Goal: Task Accomplishment & Management: Complete application form

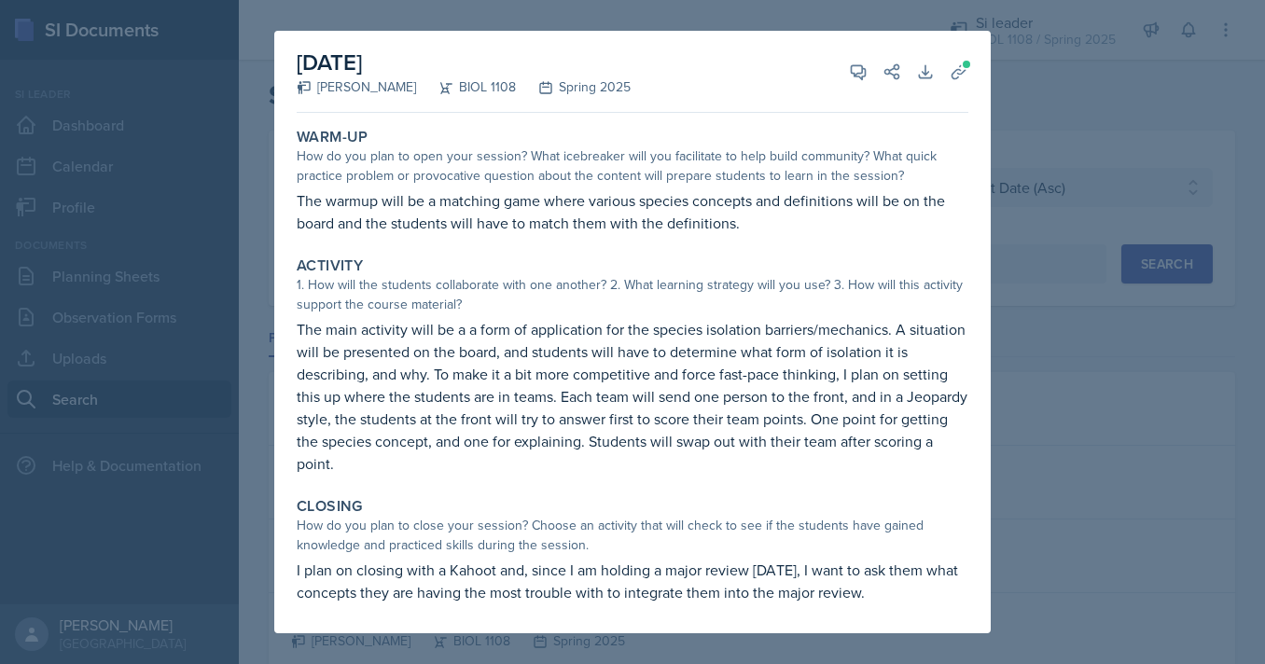
select select "e2039551-f485-4c1b-a525-5b9893bb04c4"
select select "5fcd17bf-4c83-4ef3-b338-22f7dd783e60"
select select "2"
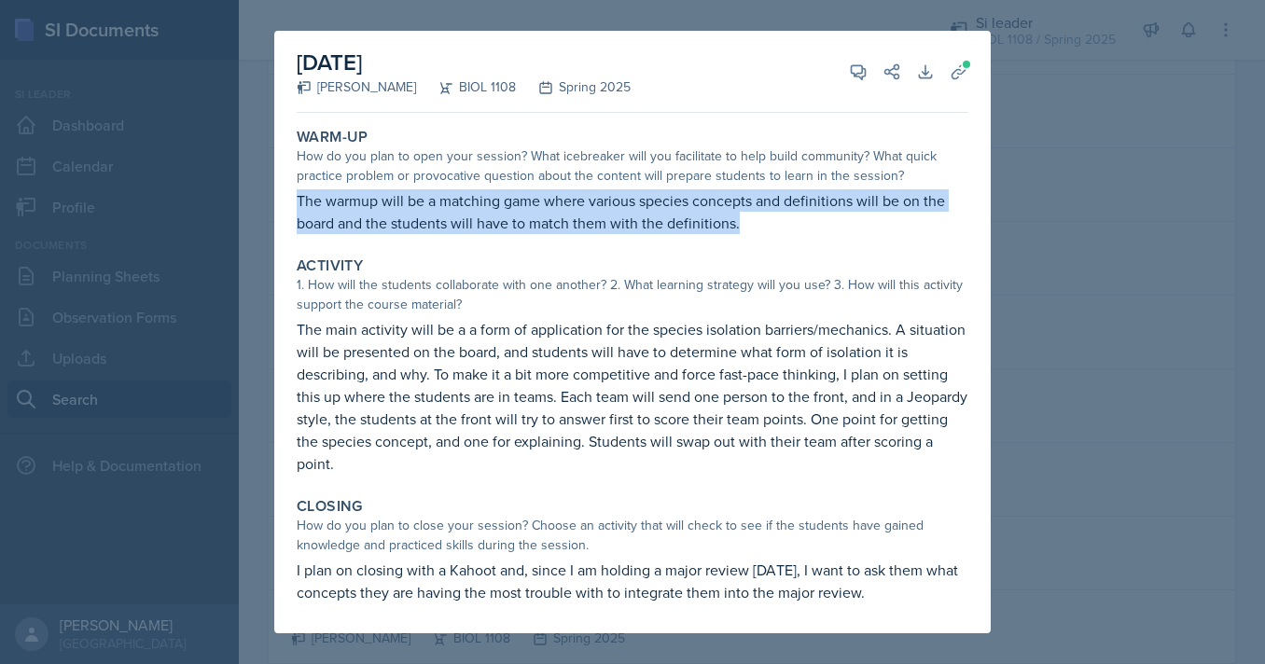
drag, startPoint x: 755, startPoint y: 234, endPoint x: 297, endPoint y: 207, distance: 458.7
click at [297, 207] on p "The warmup will be a matching game where various species concepts and definitio…" at bounding box center [632, 211] width 671 height 45
copy p "The warmup will be a matching game where various species concepts and definitio…"
click at [297, 207] on p "The warmup will be a matching game where various species concepts and definitio…" at bounding box center [632, 211] width 671 height 45
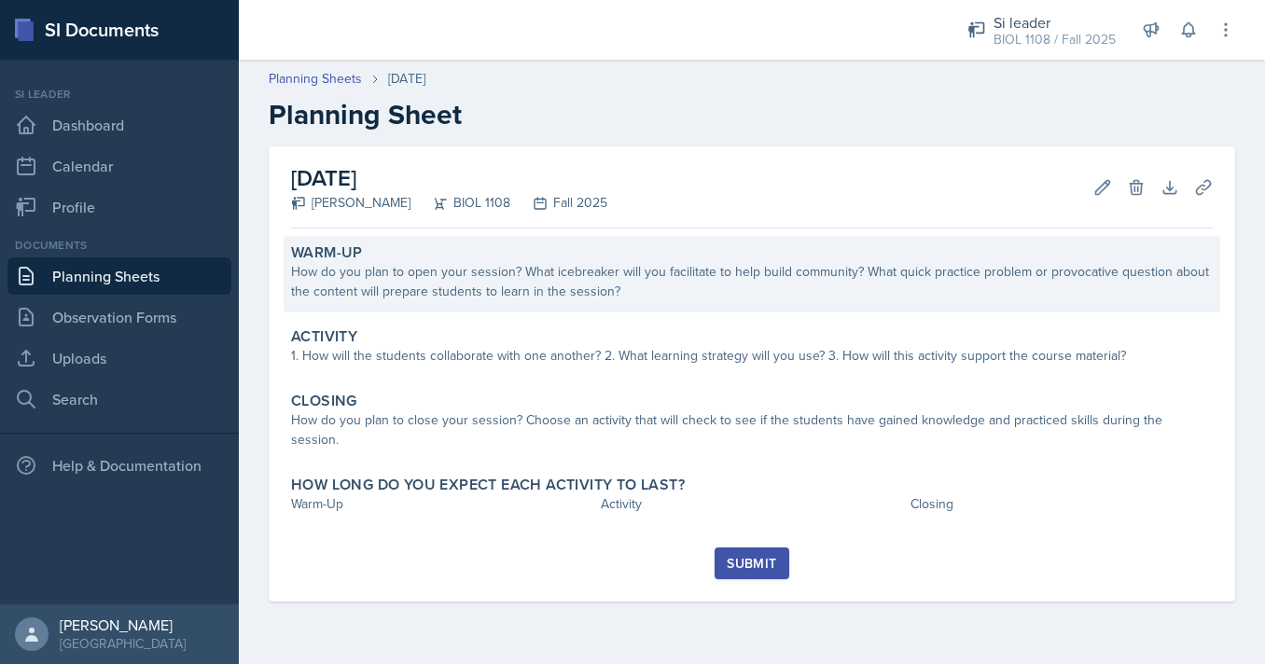
click at [494, 296] on div "How do you plan to open your session? What icebreaker will you facilitate to he…" at bounding box center [751, 281] width 921 height 39
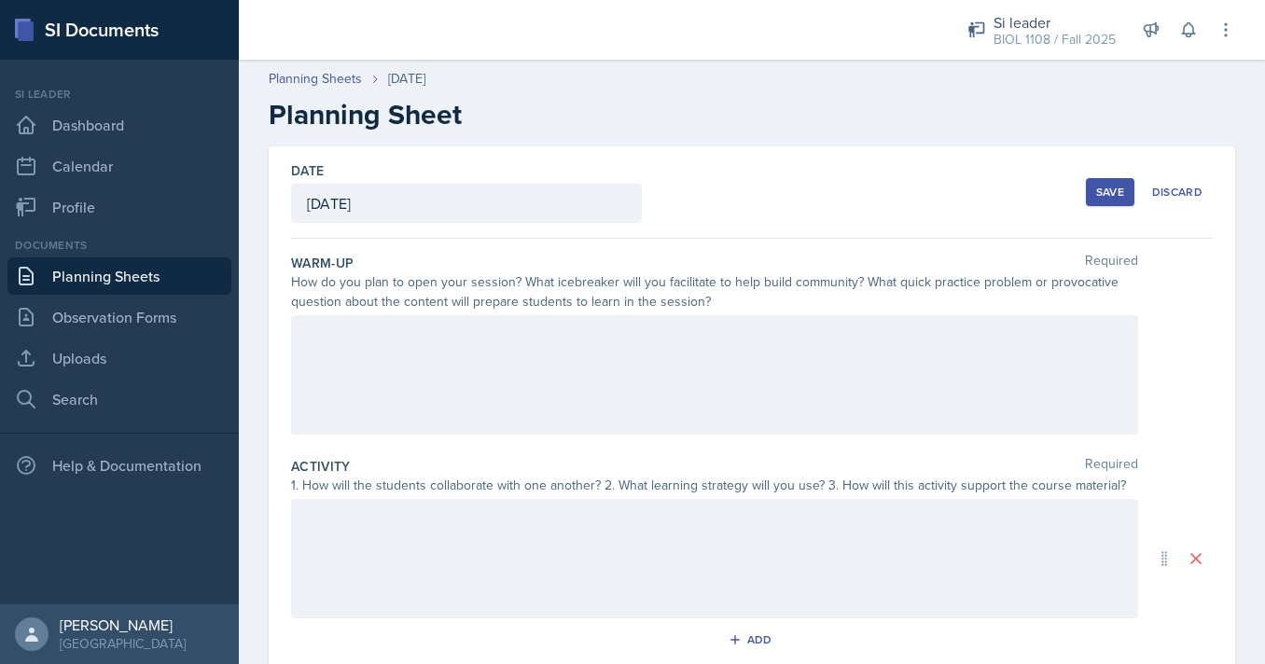
click at [548, 370] on div at bounding box center [714, 374] width 847 height 119
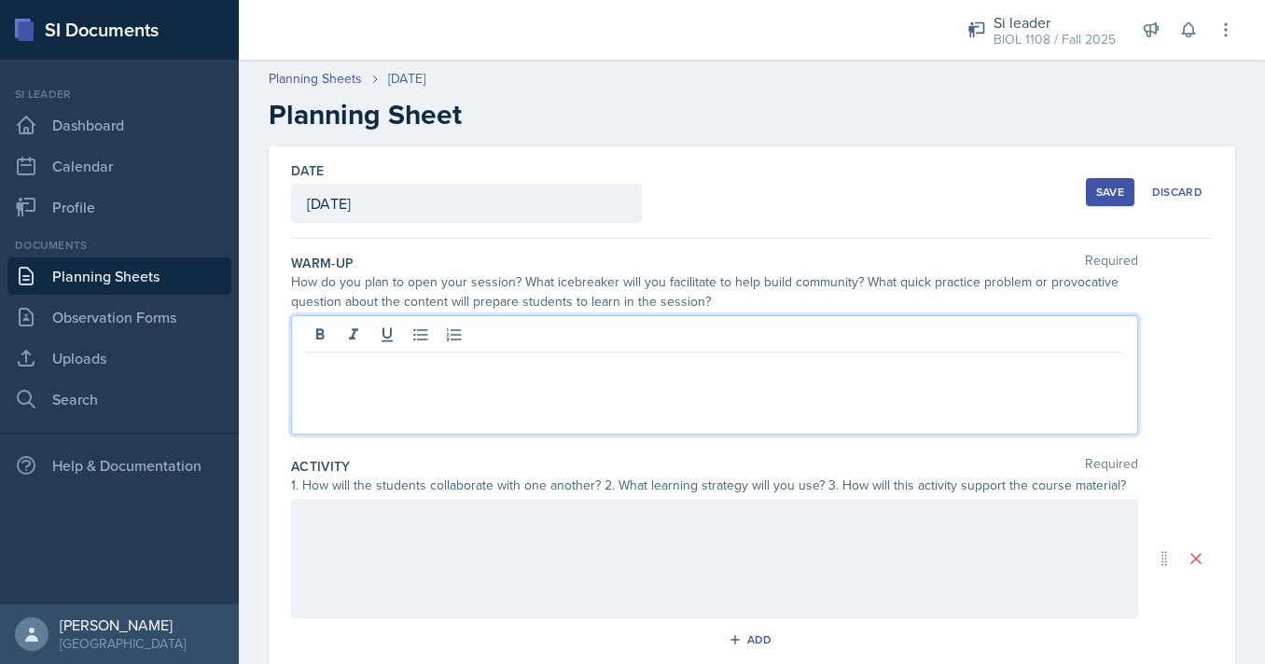
paste div
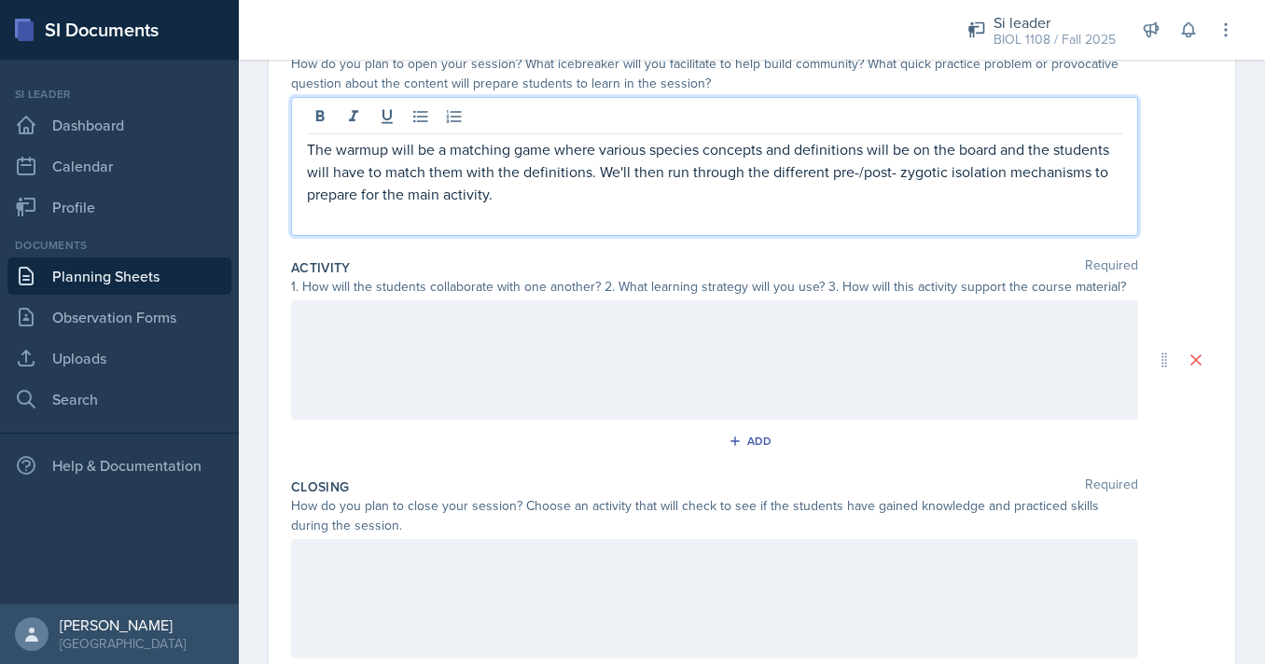
click at [837, 377] on div at bounding box center [714, 359] width 847 height 119
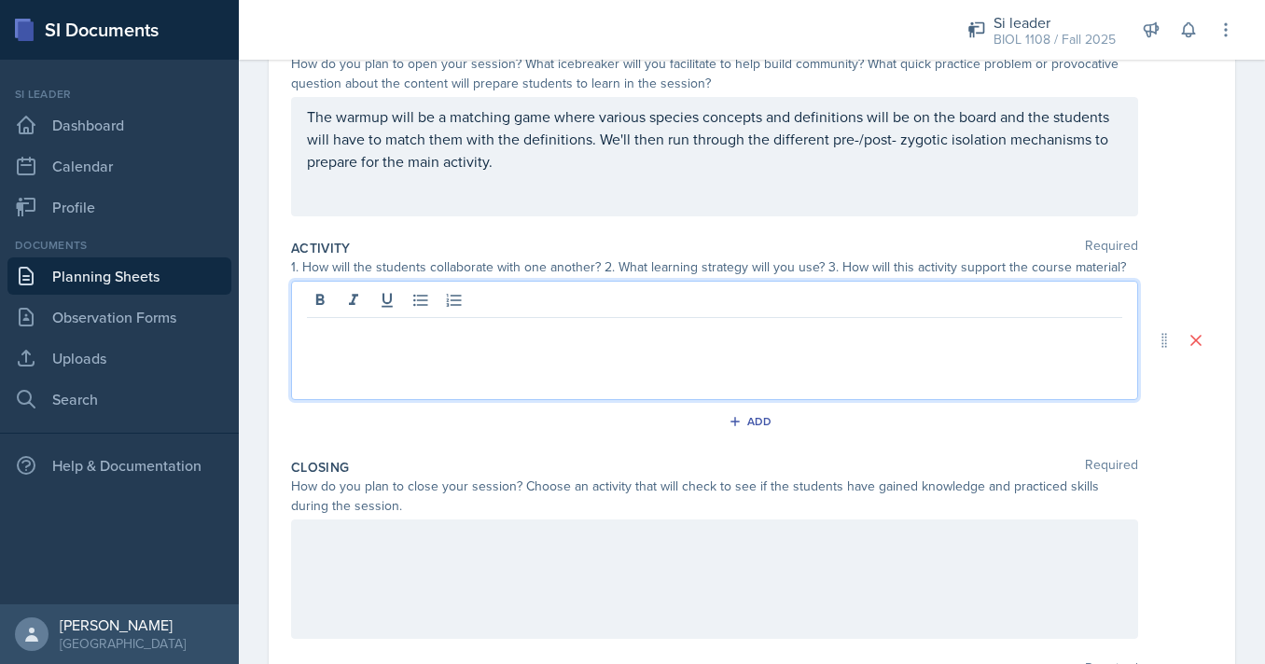
scroll to position [371, 0]
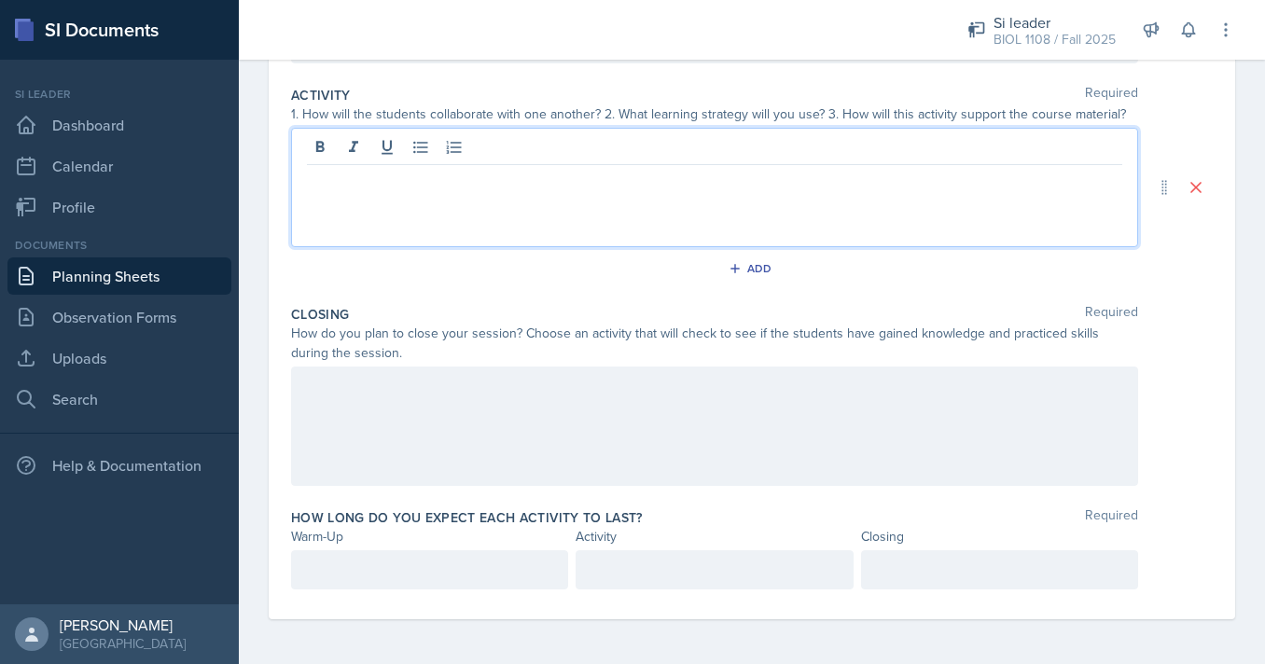
click at [338, 569] on div at bounding box center [429, 569] width 277 height 39
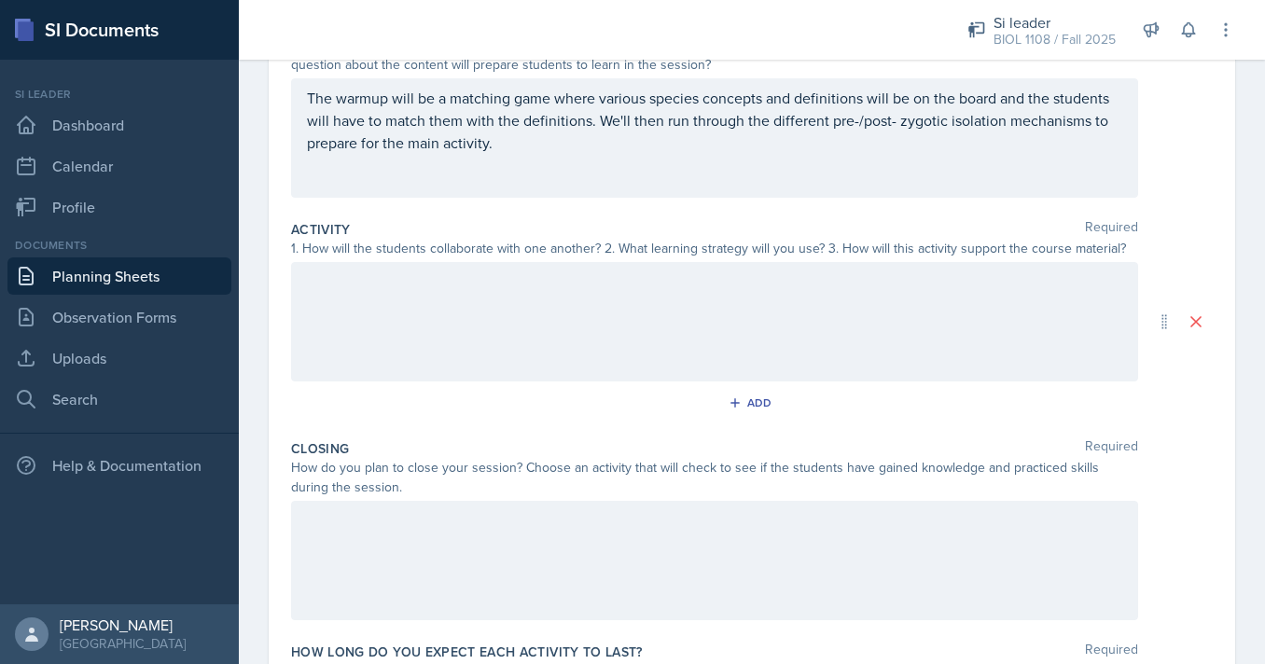
scroll to position [235, 0]
click at [582, 361] on div at bounding box center [714, 323] width 847 height 119
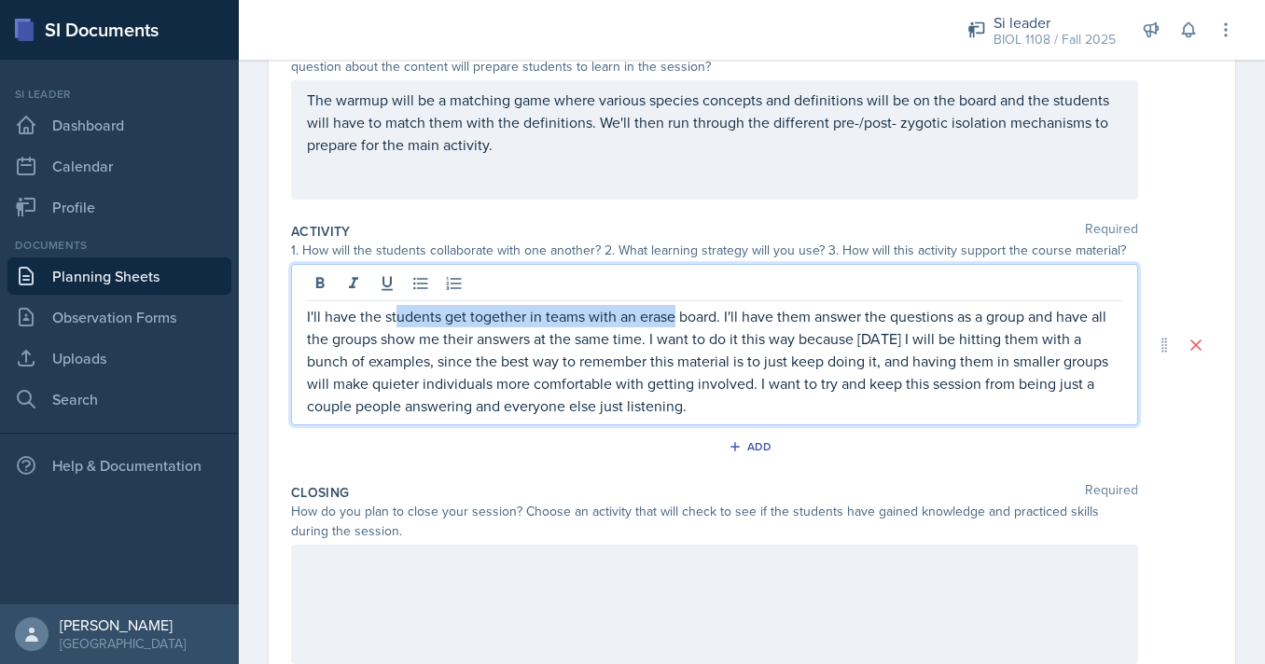
drag, startPoint x: 398, startPoint y: 315, endPoint x: 678, endPoint y: 324, distance: 279.9
click at [680, 324] on p "I'll have the students get together in teams with an erase board. I'll have the…" at bounding box center [714, 361] width 815 height 112
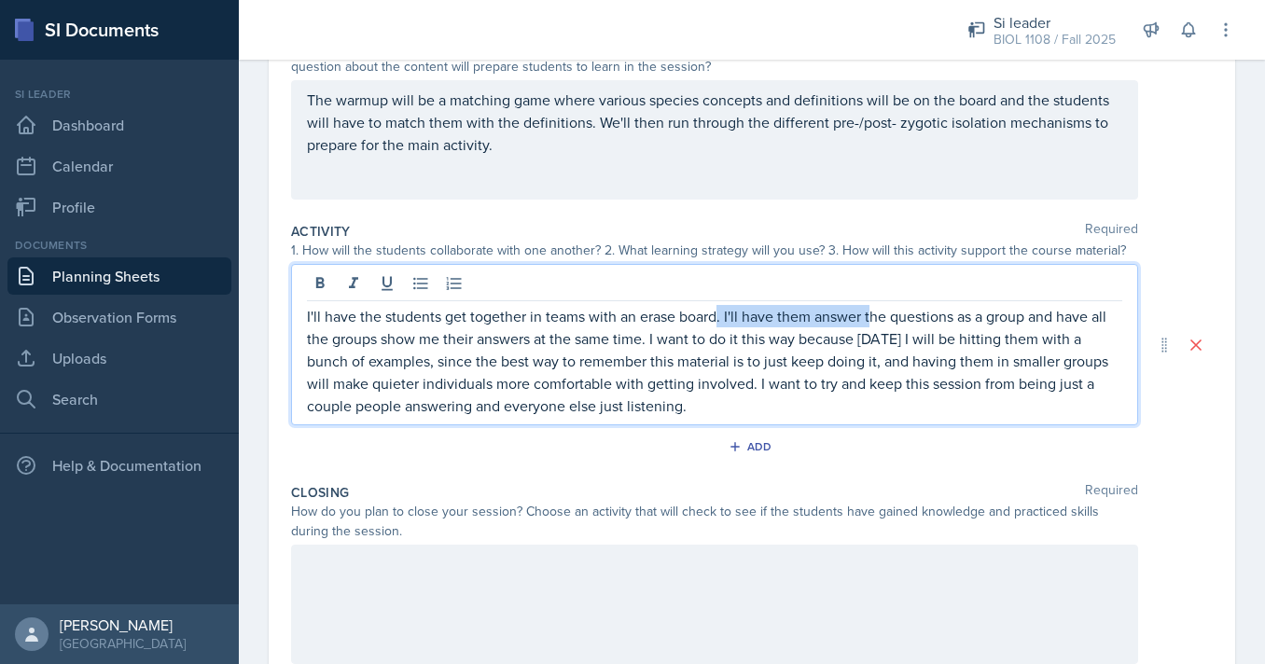
drag, startPoint x: 715, startPoint y: 319, endPoint x: 879, endPoint y: 319, distance: 164.1
click at [879, 319] on p "I'll have the students get together in teams with an erase board. I'll have the…" at bounding box center [714, 361] width 815 height 112
click at [908, 325] on p "I'll have the students get together in teams with an erase board. I'll have the…" at bounding box center [714, 361] width 815 height 112
drag, startPoint x: 826, startPoint y: 318, endPoint x: 1010, endPoint y: 318, distance: 183.7
click at [1010, 318] on p "I'll have the students get together in teams with an erase board. I'll have the…" at bounding box center [714, 361] width 815 height 112
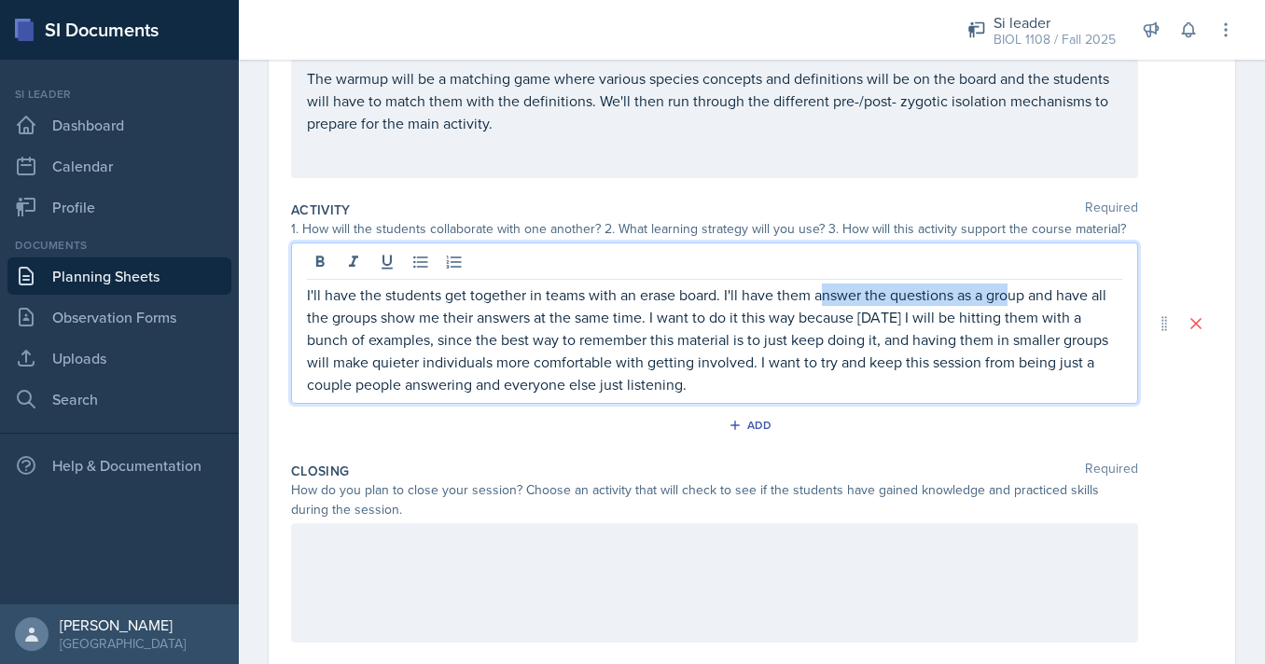
scroll to position [266, 0]
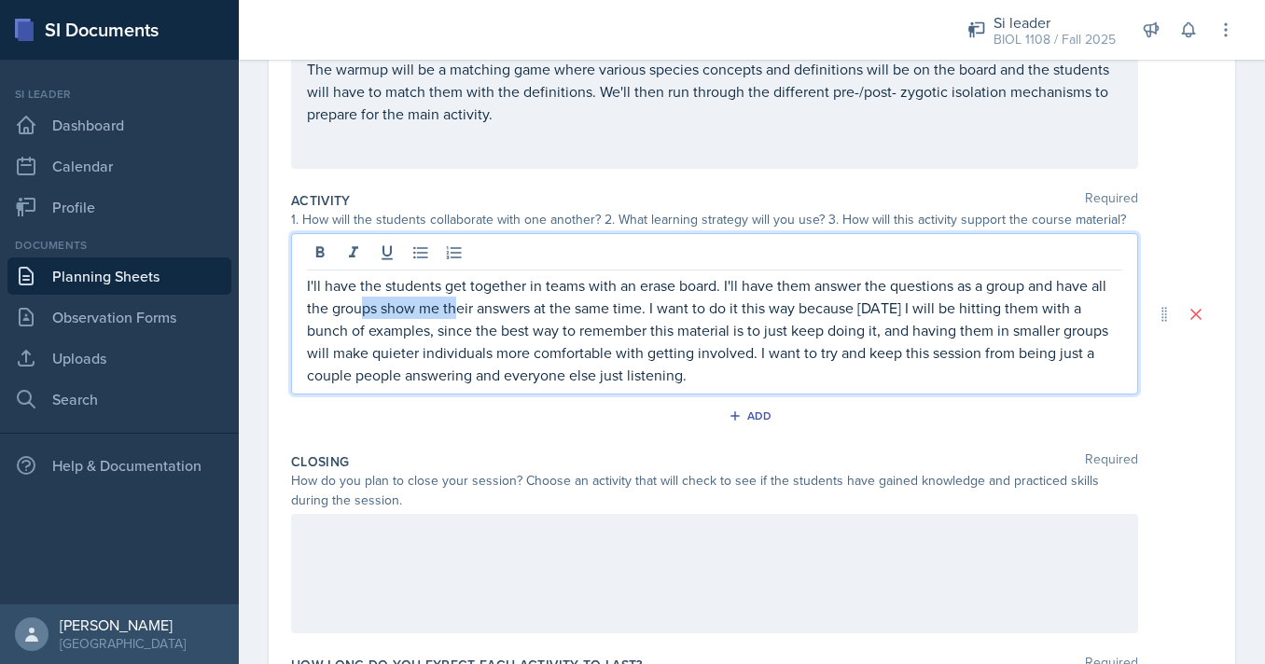
drag, startPoint x: 359, startPoint y: 310, endPoint x: 532, endPoint y: 310, distance: 173.5
click at [532, 310] on p "I'll have the students get together in teams with an erase board. I'll have the…" at bounding box center [714, 330] width 815 height 112
drag, startPoint x: 565, startPoint y: 309, endPoint x: 735, endPoint y: 309, distance: 169.7
click at [735, 309] on p "I'll have the students get together in teams with an erase board. I'll have the…" at bounding box center [714, 330] width 815 height 112
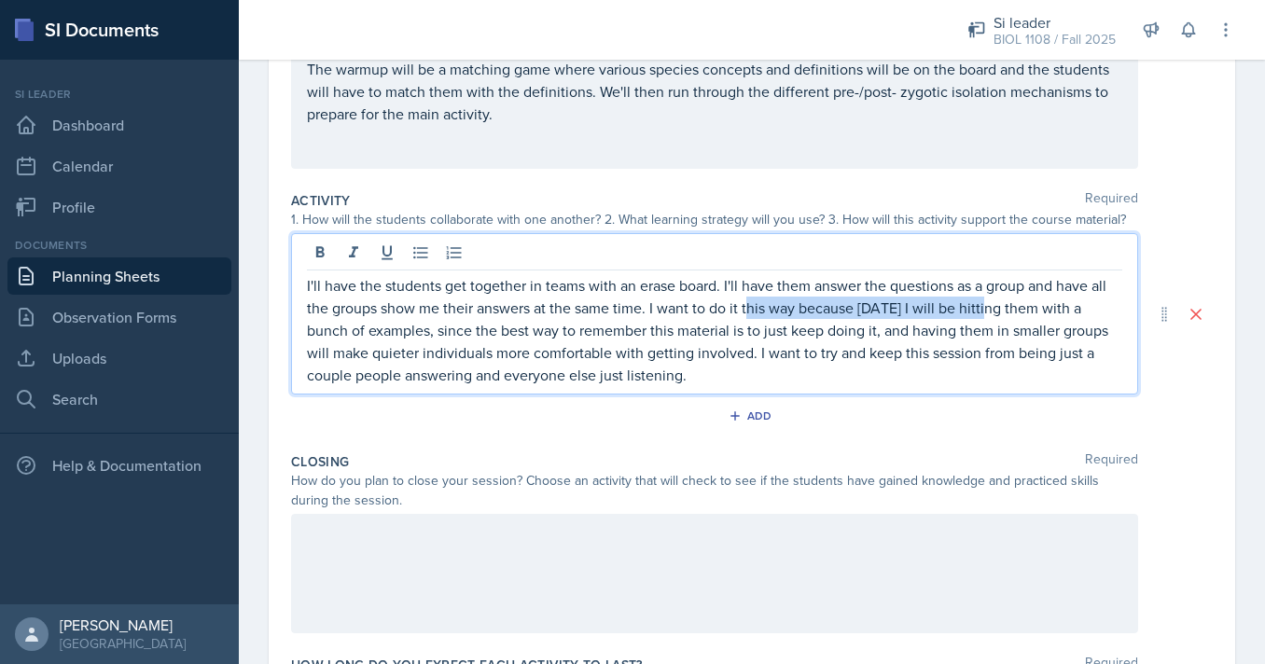
drag, startPoint x: 749, startPoint y: 311, endPoint x: 991, endPoint y: 311, distance: 242.5
click at [991, 311] on p "I'll have the students get together in teams with an erase board. I'll have the…" at bounding box center [714, 330] width 815 height 112
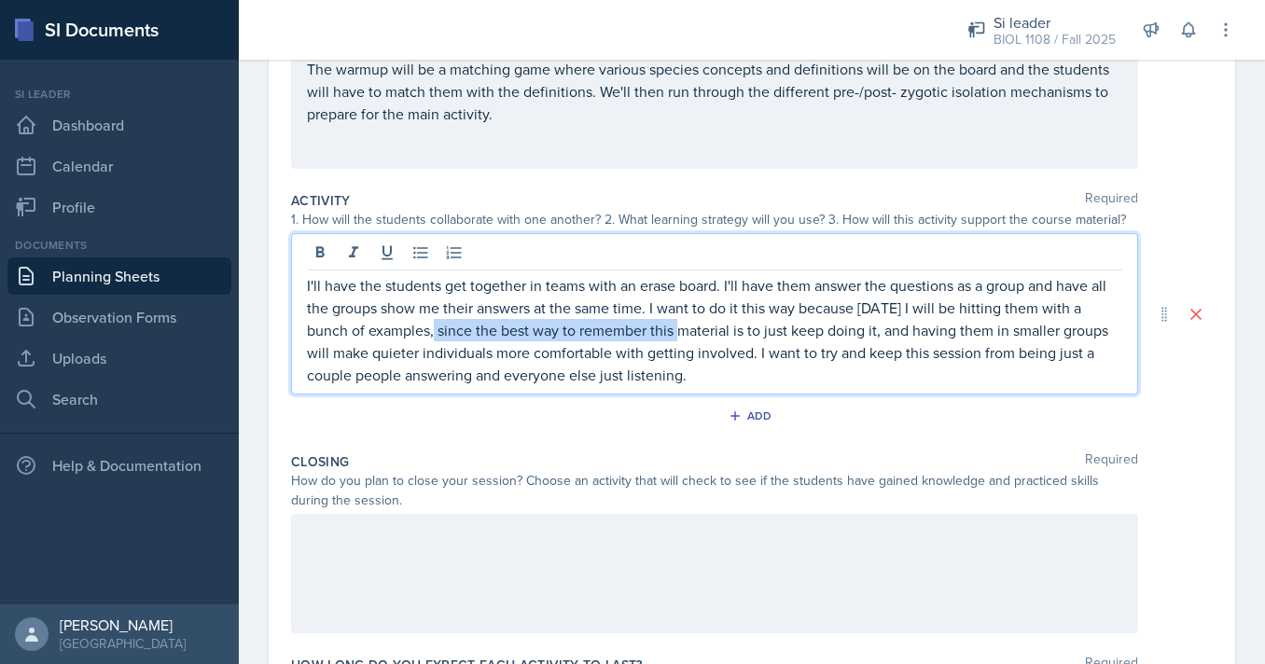
drag, startPoint x: 392, startPoint y: 334, endPoint x: 642, endPoint y: 334, distance: 249.9
click at [642, 334] on p "I'll have the students get together in teams with an erase board. I'll have the…" at bounding box center [714, 330] width 815 height 112
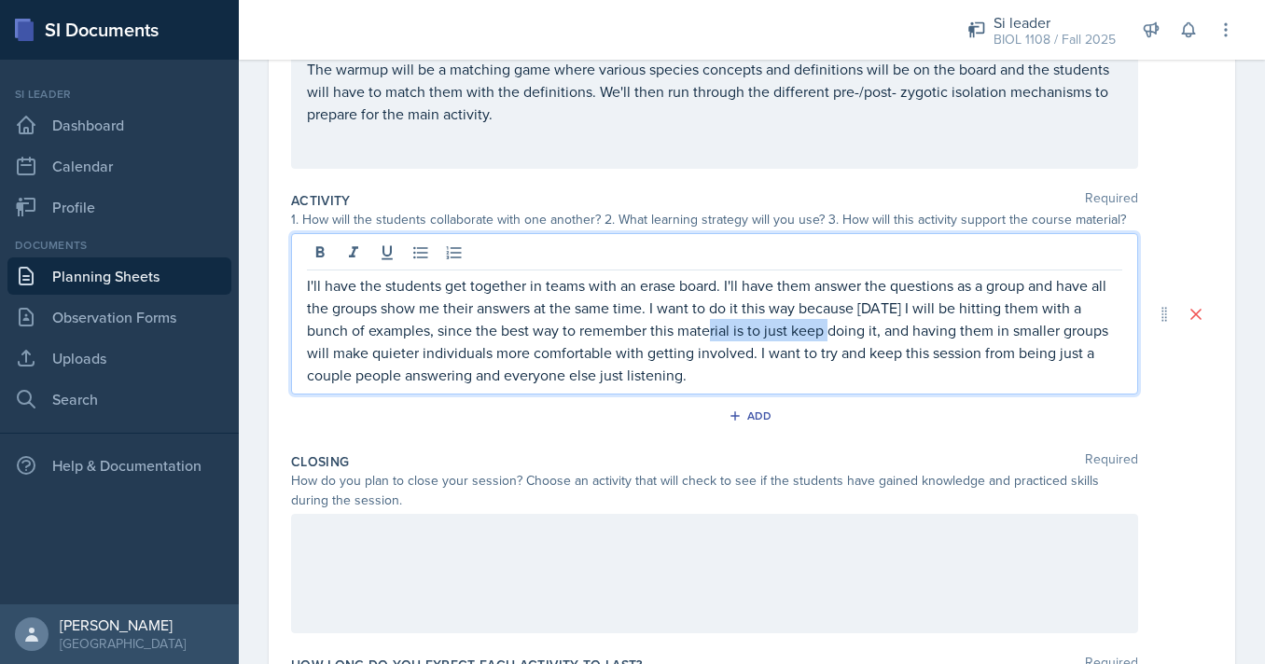
drag, startPoint x: 672, startPoint y: 335, endPoint x: 809, endPoint y: 335, distance: 137.1
click at [809, 335] on p "I'll have the students get together in teams with an erase board. I'll have the…" at bounding box center [714, 330] width 815 height 112
click at [835, 334] on p "I'll have the students get together in teams with an erase board. I'll have the…" at bounding box center [714, 330] width 815 height 112
click at [834, 334] on p "I'll have the students get together in teams with an erase board. I'll have the…" at bounding box center [714, 330] width 815 height 112
drag, startPoint x: 831, startPoint y: 330, endPoint x: 786, endPoint y: 330, distance: 44.8
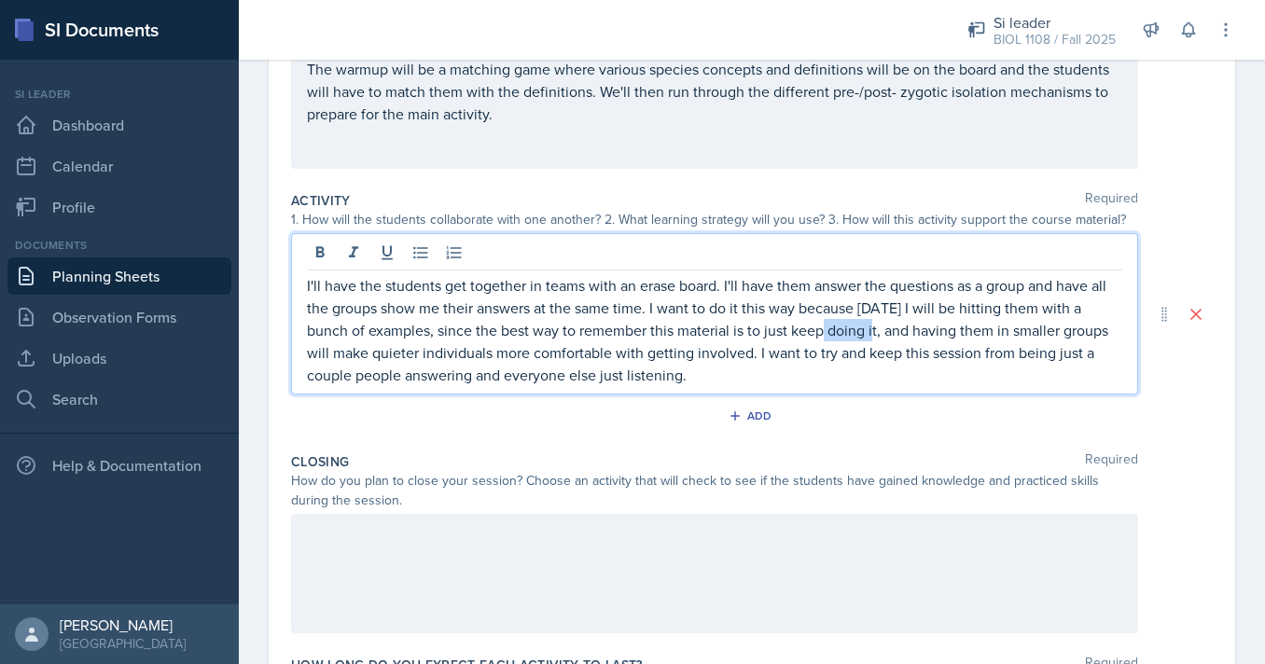
click at [786, 330] on p "I'll have the students get together in teams with an erase board. I'll have the…" at bounding box center [714, 330] width 815 height 112
click at [889, 343] on p "I'll have the students get together in teams with an erase board. I'll have the…" at bounding box center [714, 330] width 815 height 112
click at [824, 376] on p "I'll have the students get together in teams with an erase board. I'll have the…" at bounding box center [714, 330] width 815 height 112
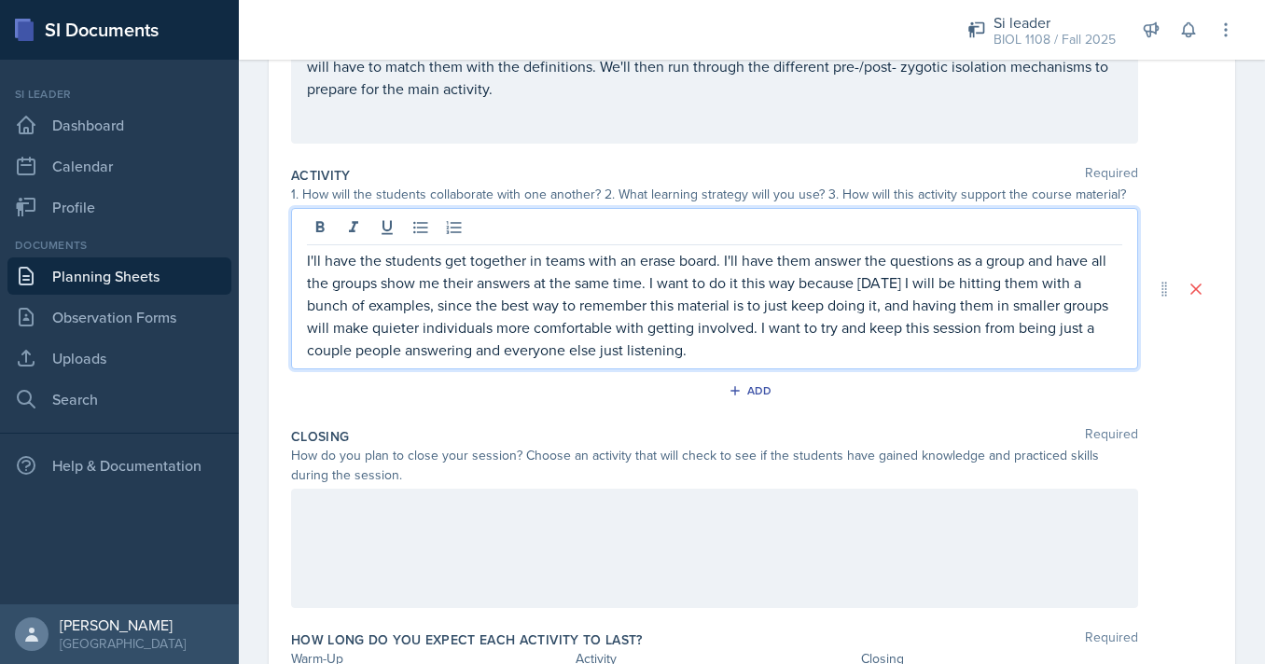
scroll to position [292, 0]
click at [1002, 546] on div at bounding box center [714, 547] width 847 height 119
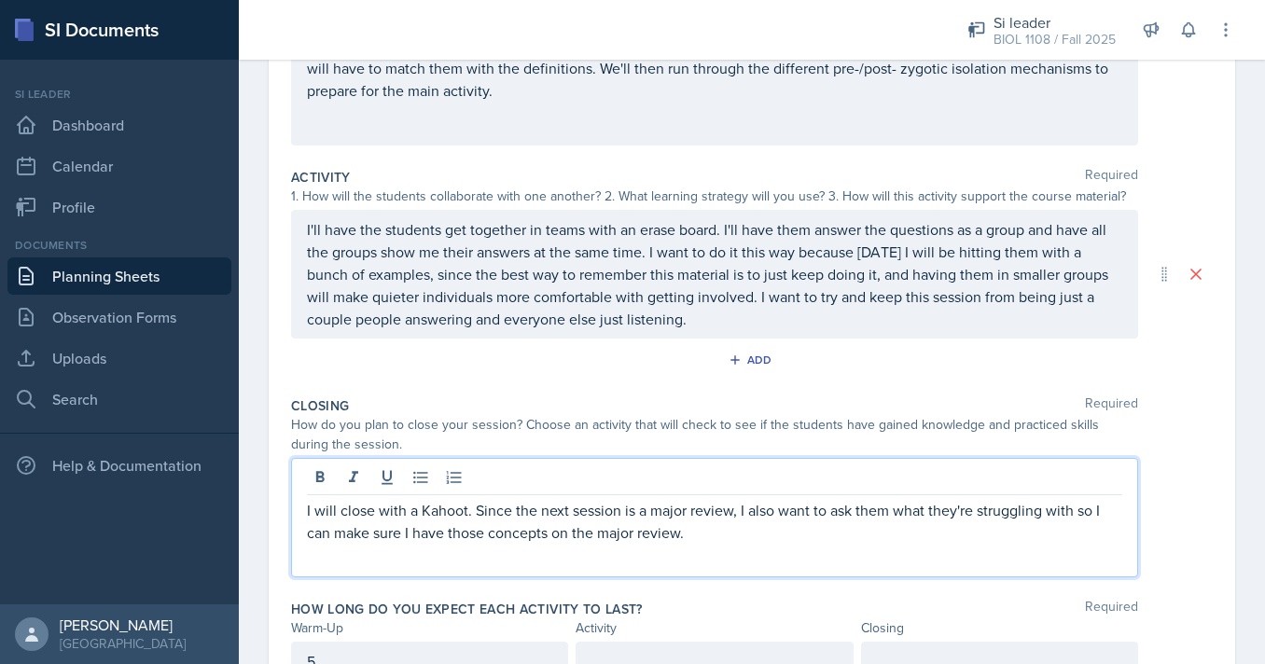
scroll to position [293, 0]
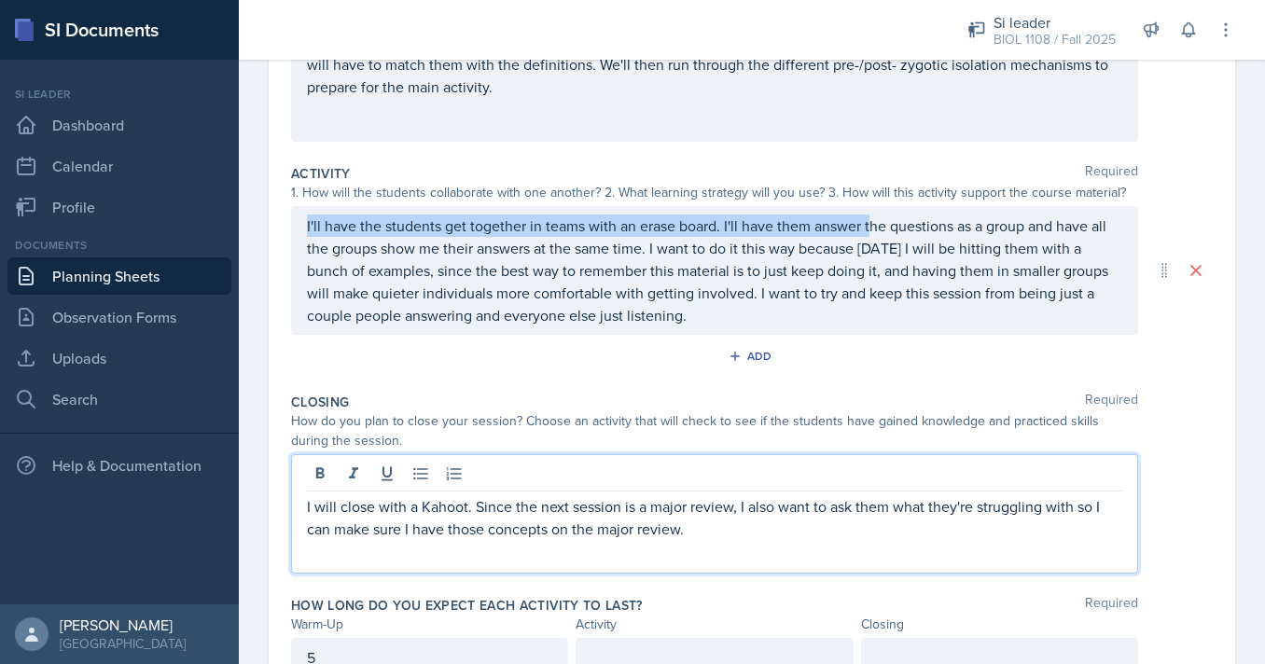
click at [873, 227] on div "I'll have the students get together in teams with an erase board. I'll have the…" at bounding box center [714, 270] width 847 height 129
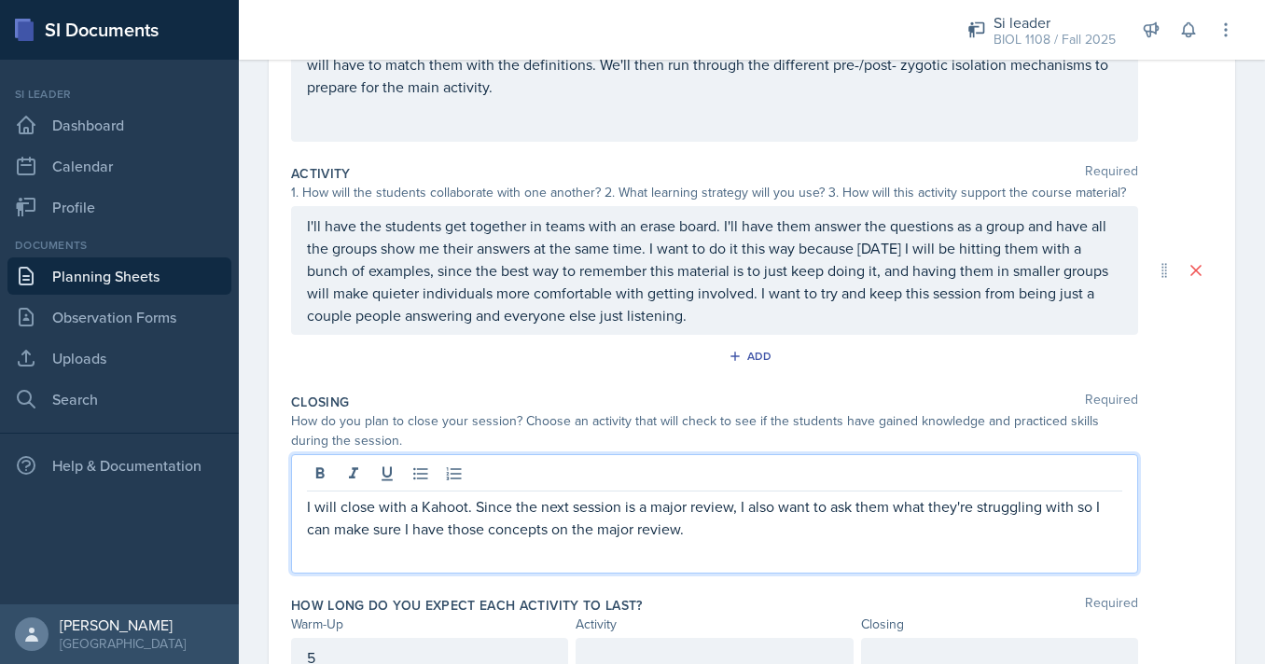
click at [0, 0] on div at bounding box center [0, 0] width 0 height 0
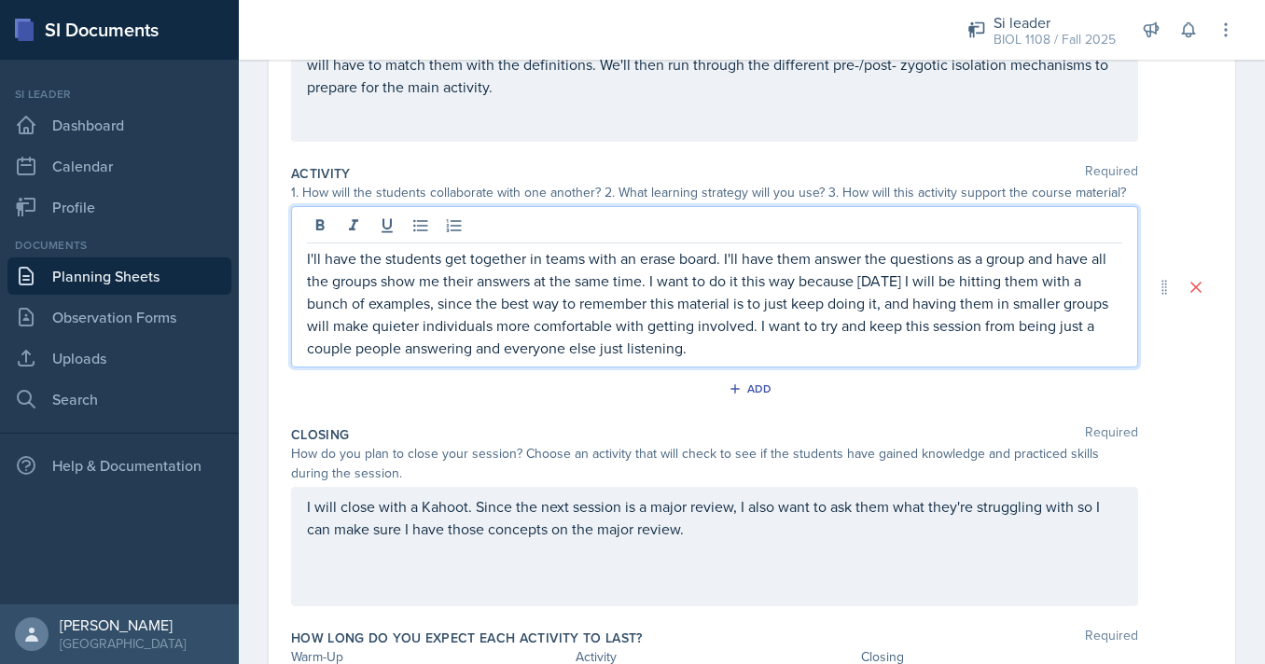
click at [882, 264] on p "I'll have the students get together in teams with an erase board. I'll have the…" at bounding box center [714, 303] width 815 height 112
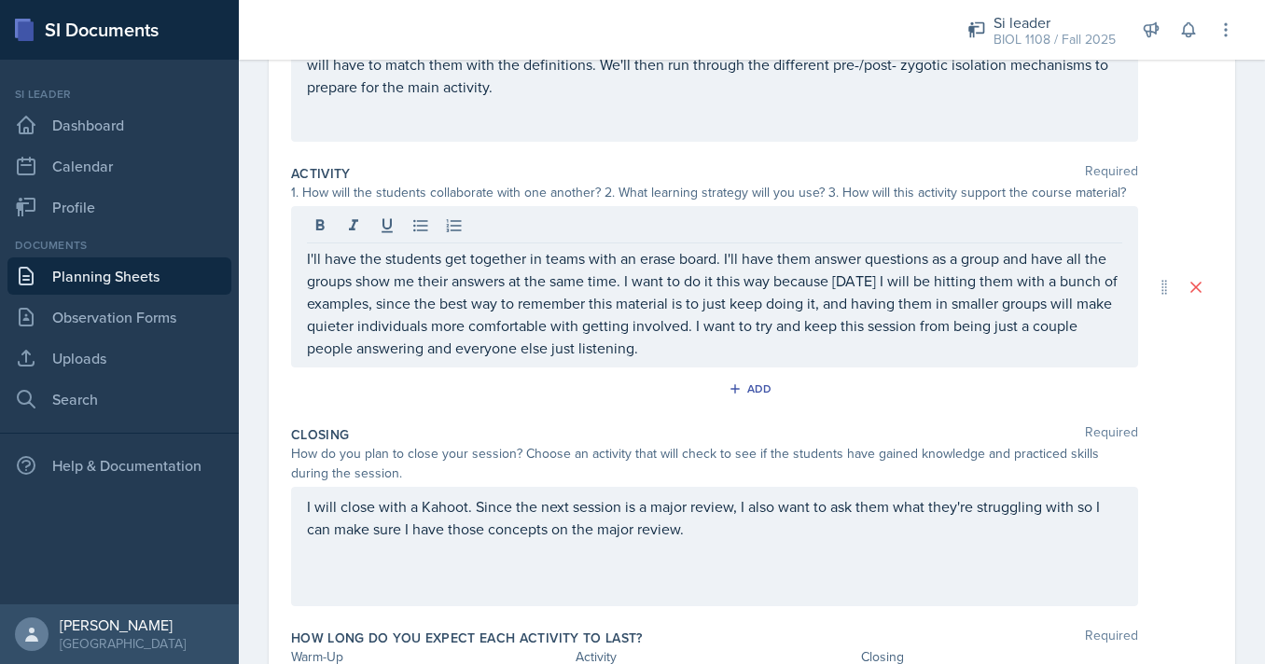
click at [1015, 395] on div "Add" at bounding box center [751, 392] width 921 height 35
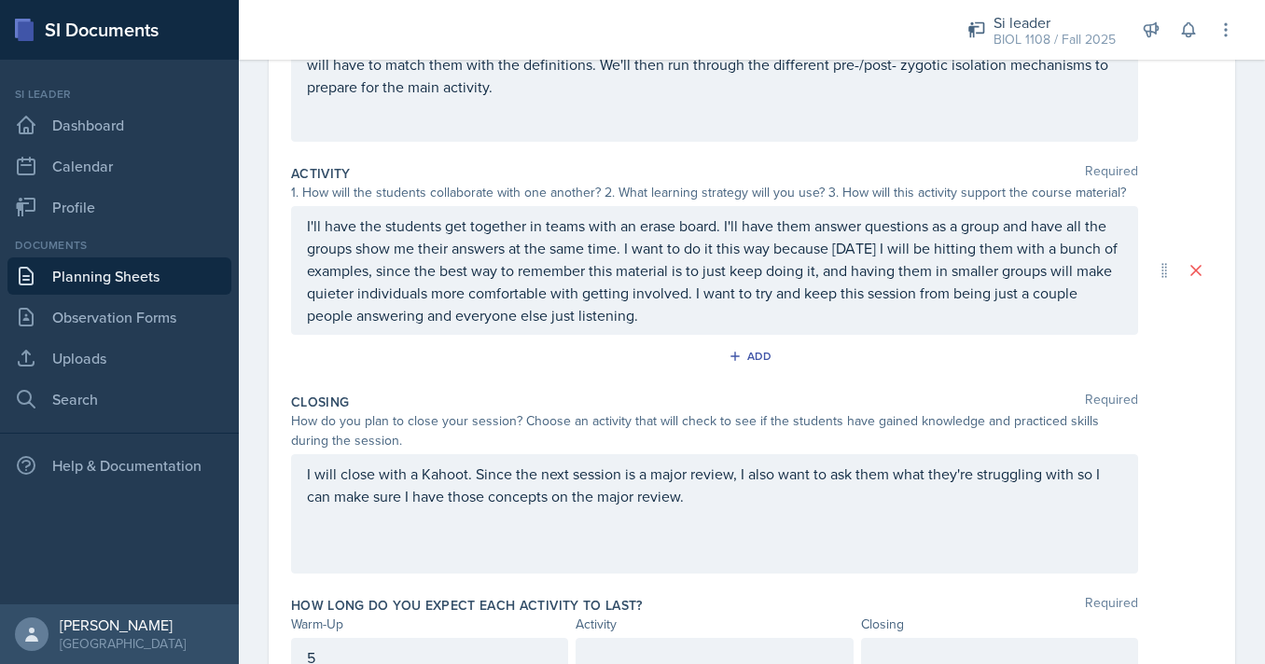
click at [622, 249] on p "I'll have the students get together in teams with an erase board. I'll have the…" at bounding box center [714, 270] width 815 height 112
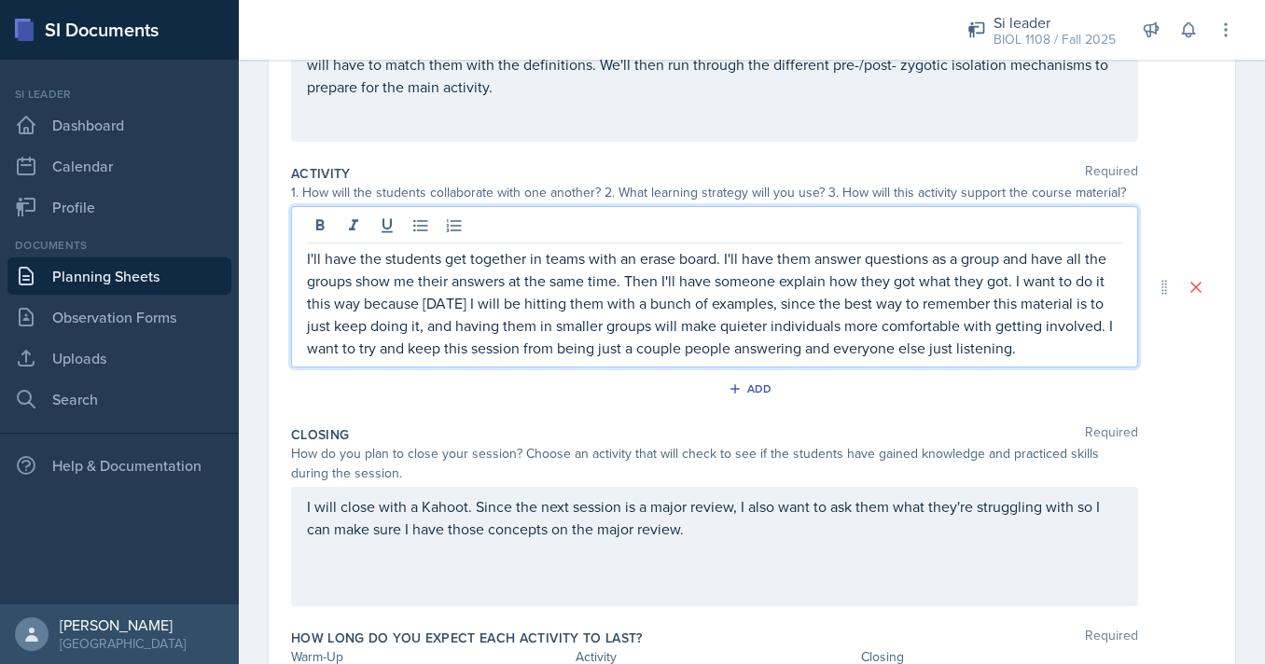
click at [938, 402] on div "Add" at bounding box center [751, 392] width 921 height 35
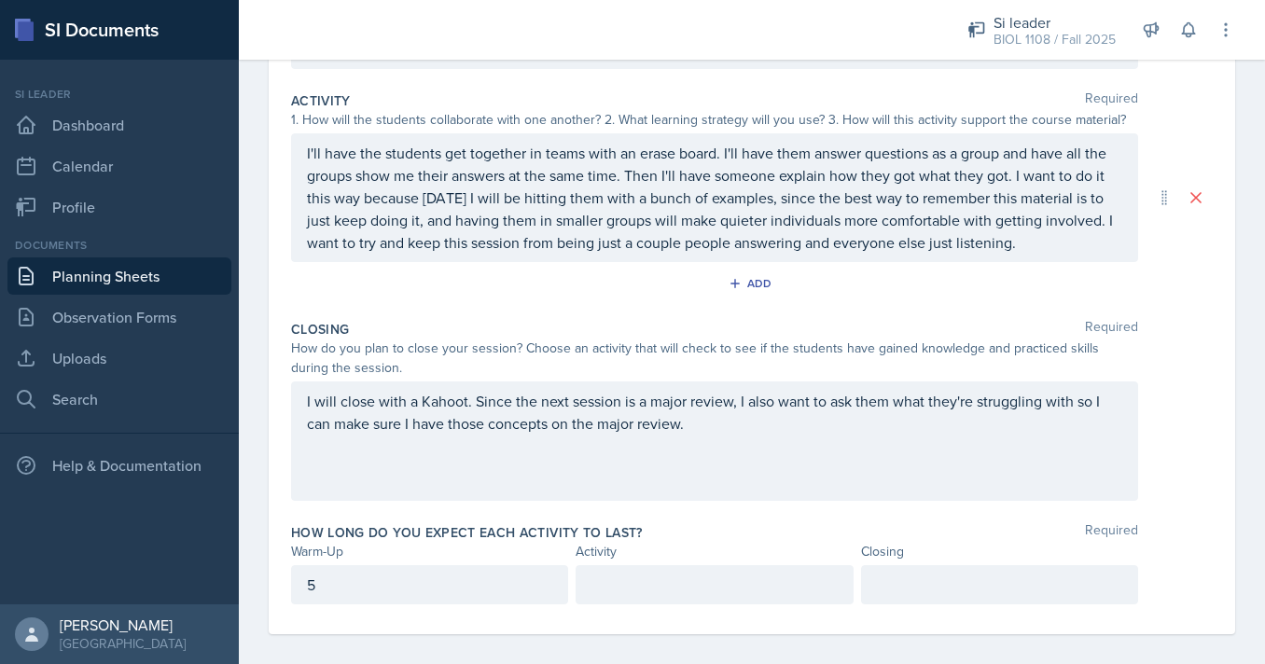
scroll to position [380, 0]
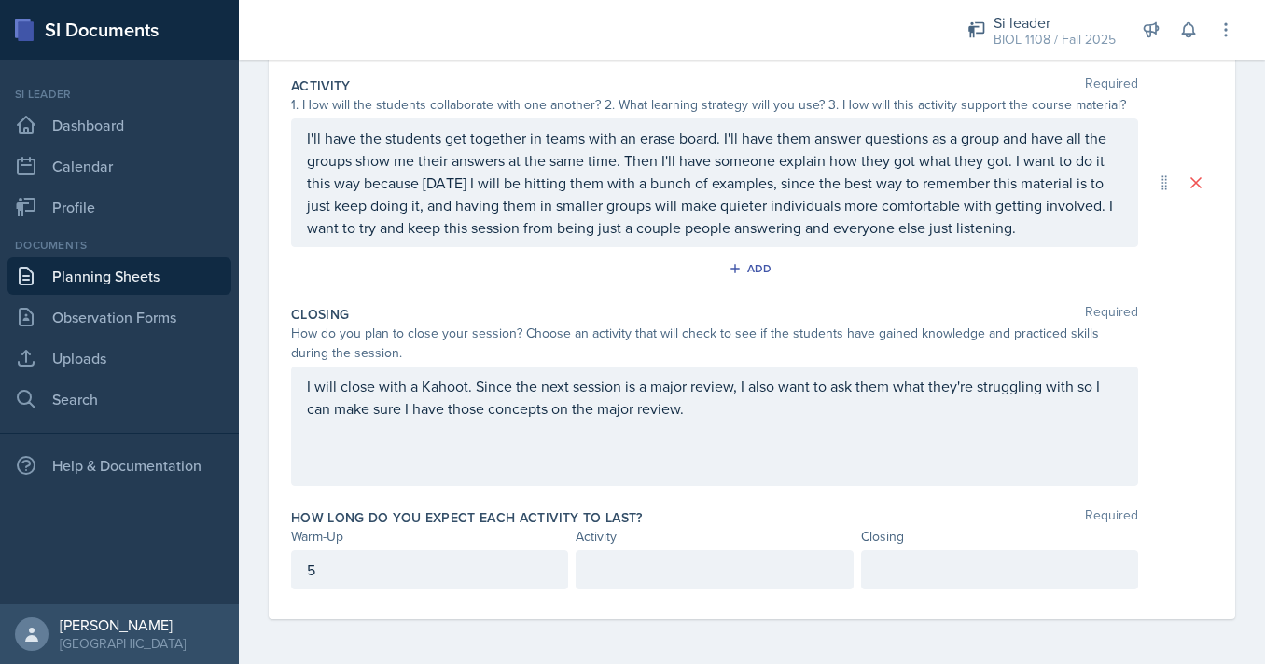
click at [800, 584] on div at bounding box center [713, 569] width 277 height 39
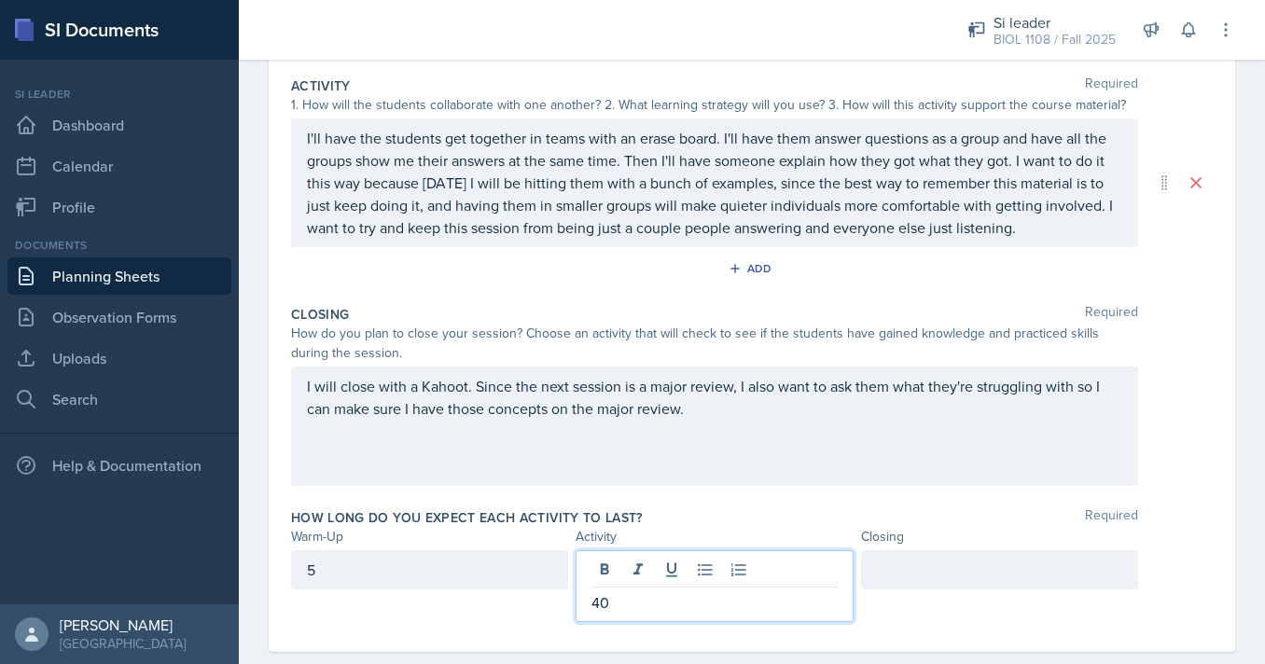
click at [1027, 575] on div at bounding box center [999, 569] width 277 height 39
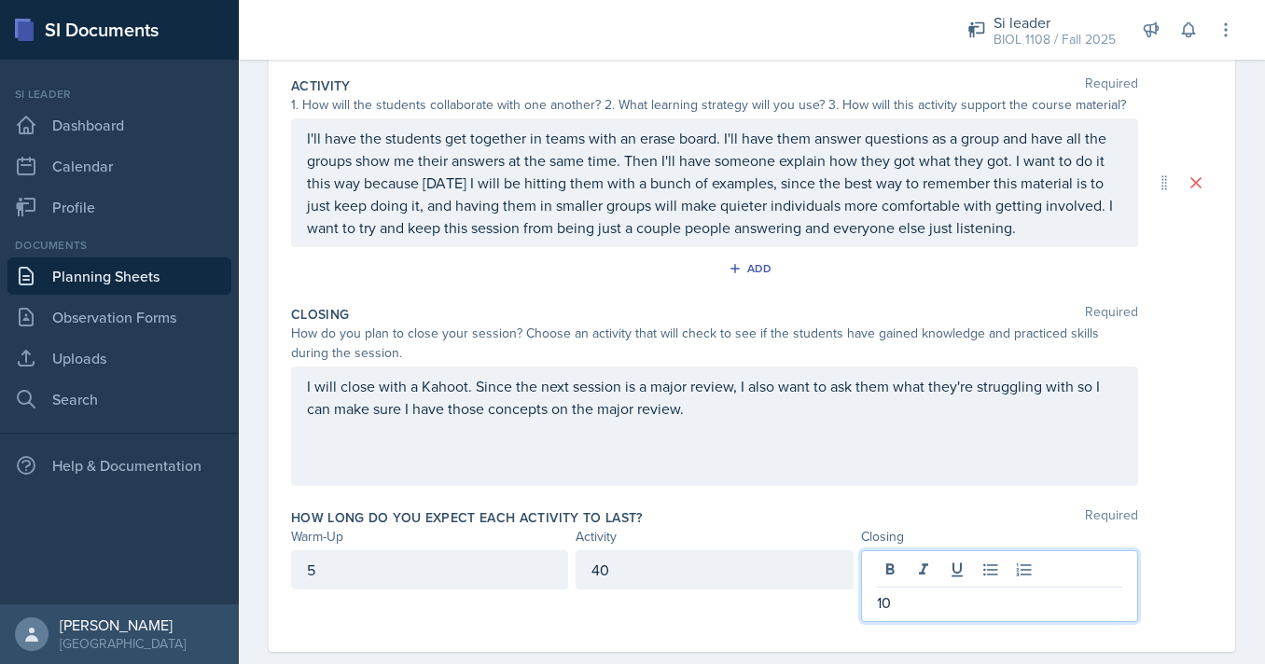
click at [726, 416] on p "I will close with a Kahoot. Since the next session is a major review, I also wa…" at bounding box center [714, 397] width 815 height 45
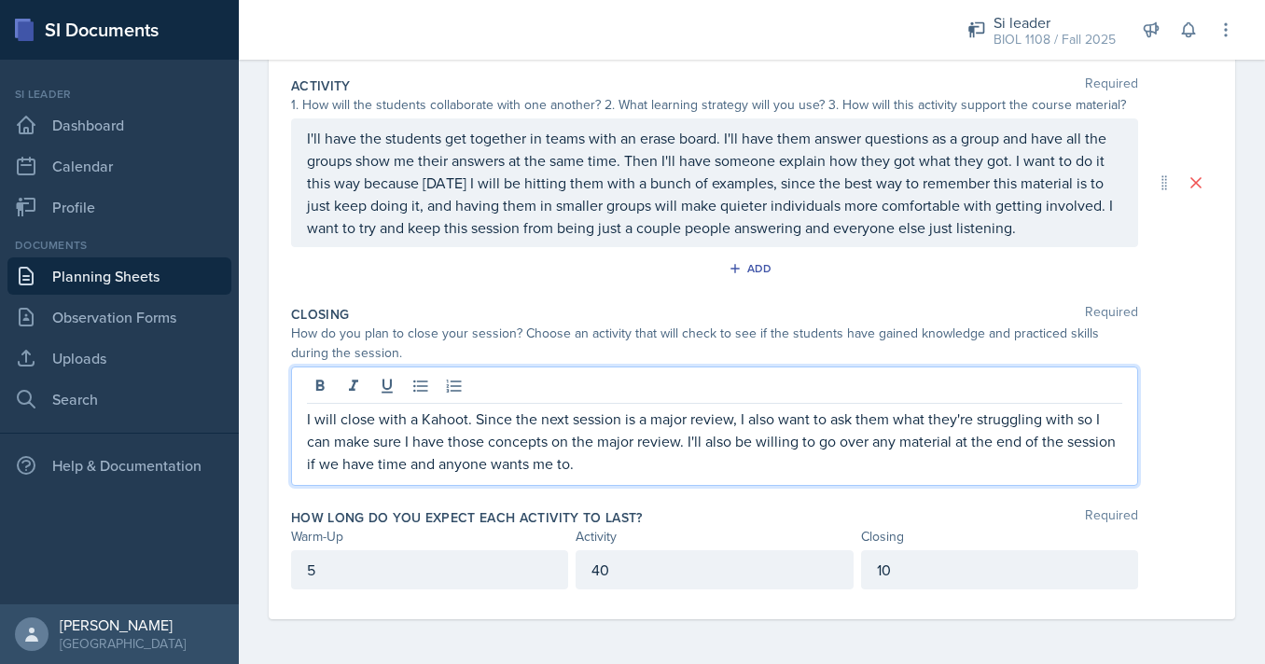
click at [1174, 430] on div "I will close with a Kahoot. Since the next session is a major review, I also wa…" at bounding box center [751, 425] width 921 height 119
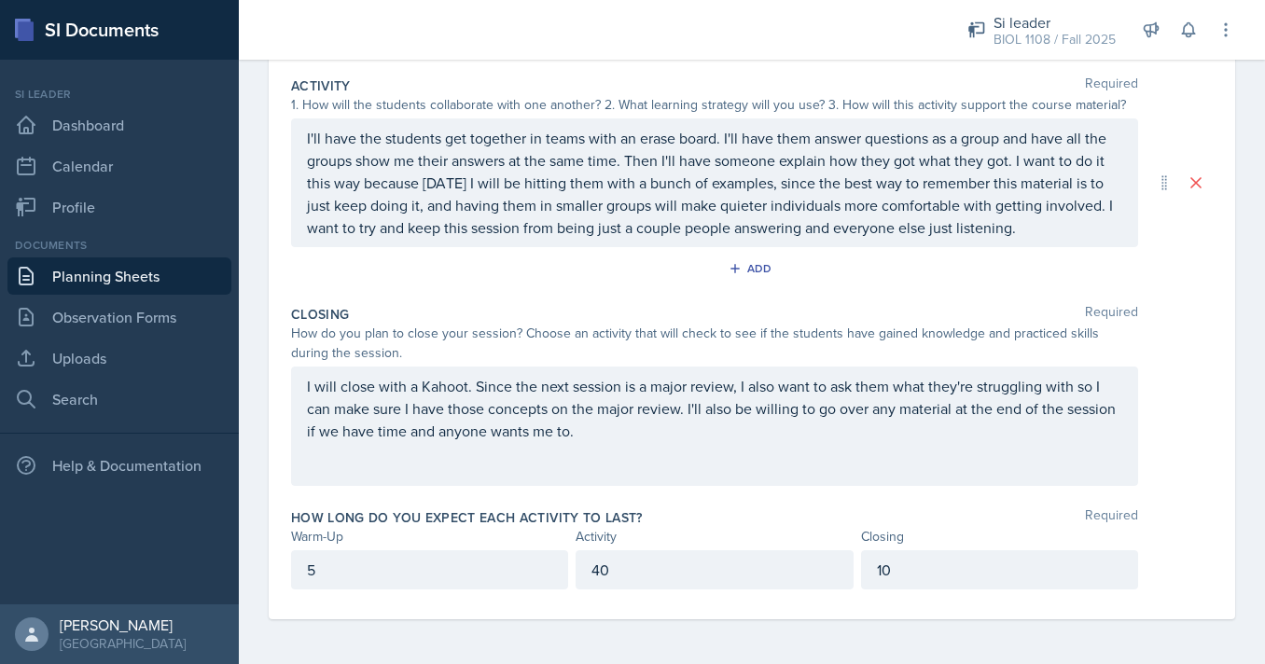
scroll to position [0, 0]
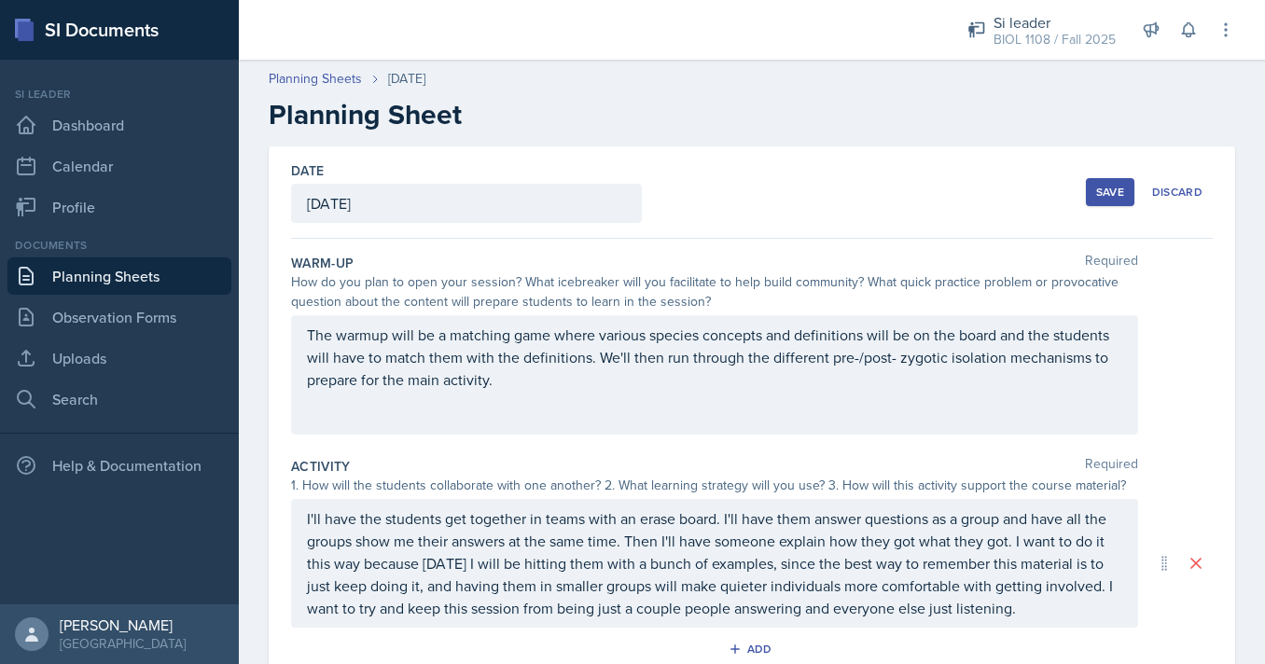
click at [1108, 194] on div "Save" at bounding box center [1110, 192] width 28 height 15
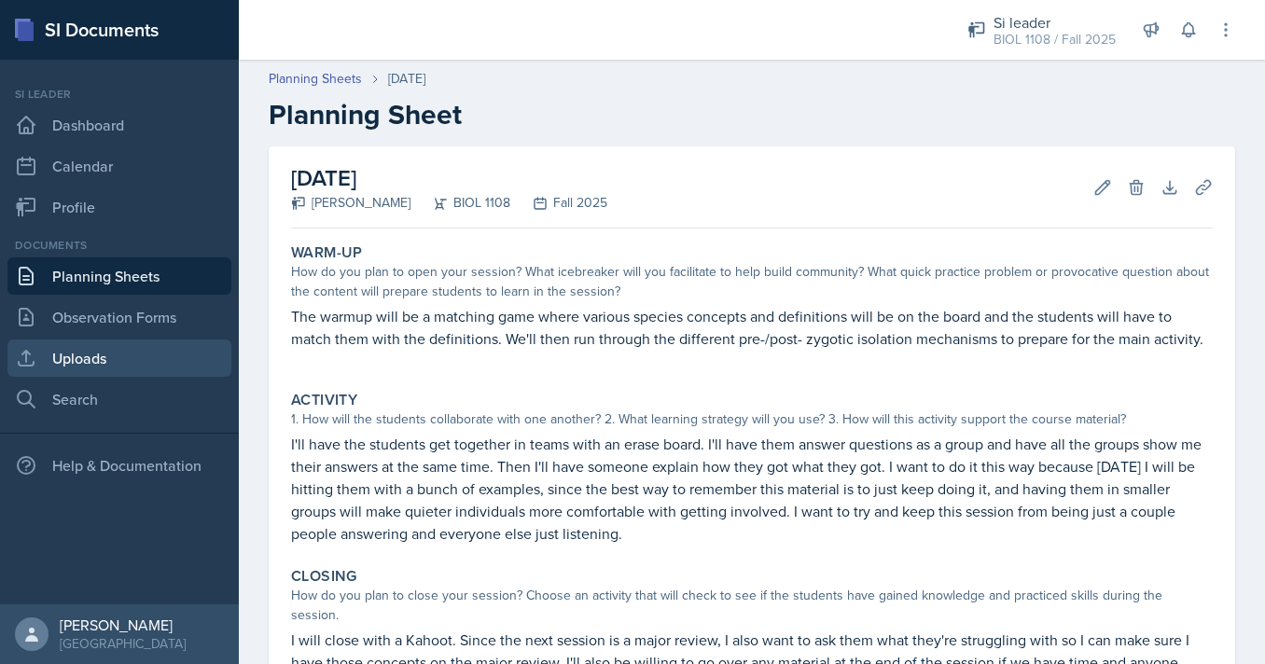
click at [152, 357] on link "Uploads" at bounding box center [119, 357] width 224 height 37
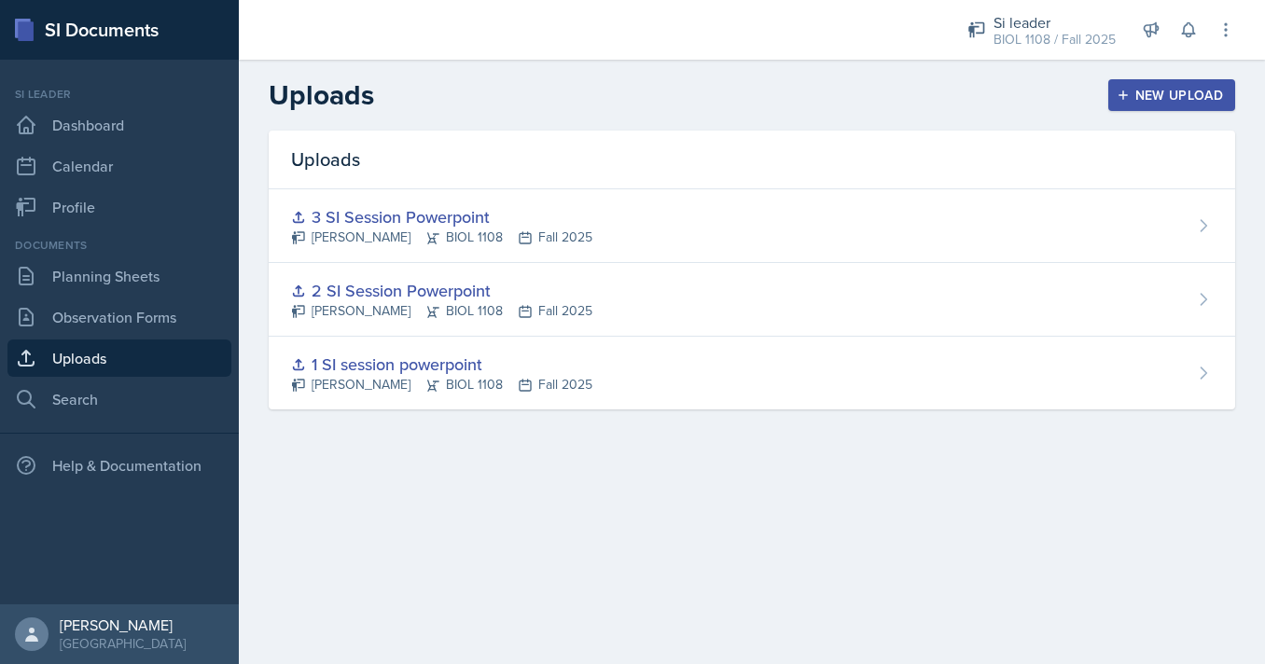
click at [1136, 100] on div "New Upload" at bounding box center [1172, 95] width 104 height 15
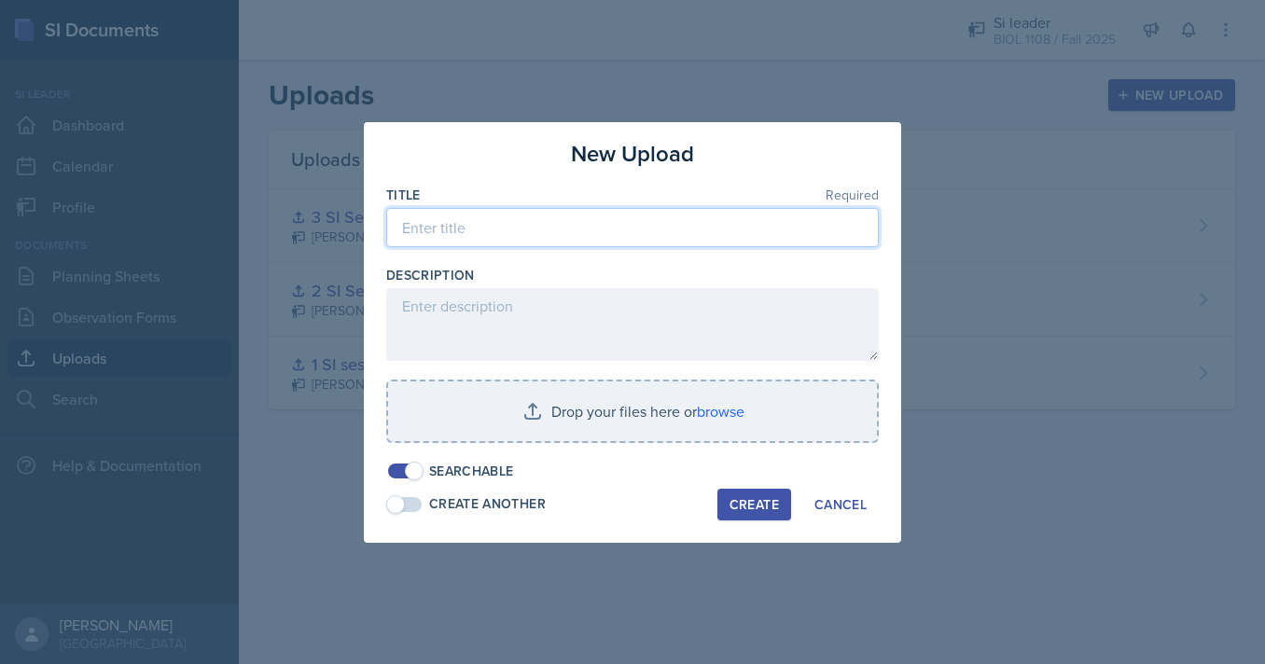
click at [697, 233] on input at bounding box center [632, 227] width 492 height 39
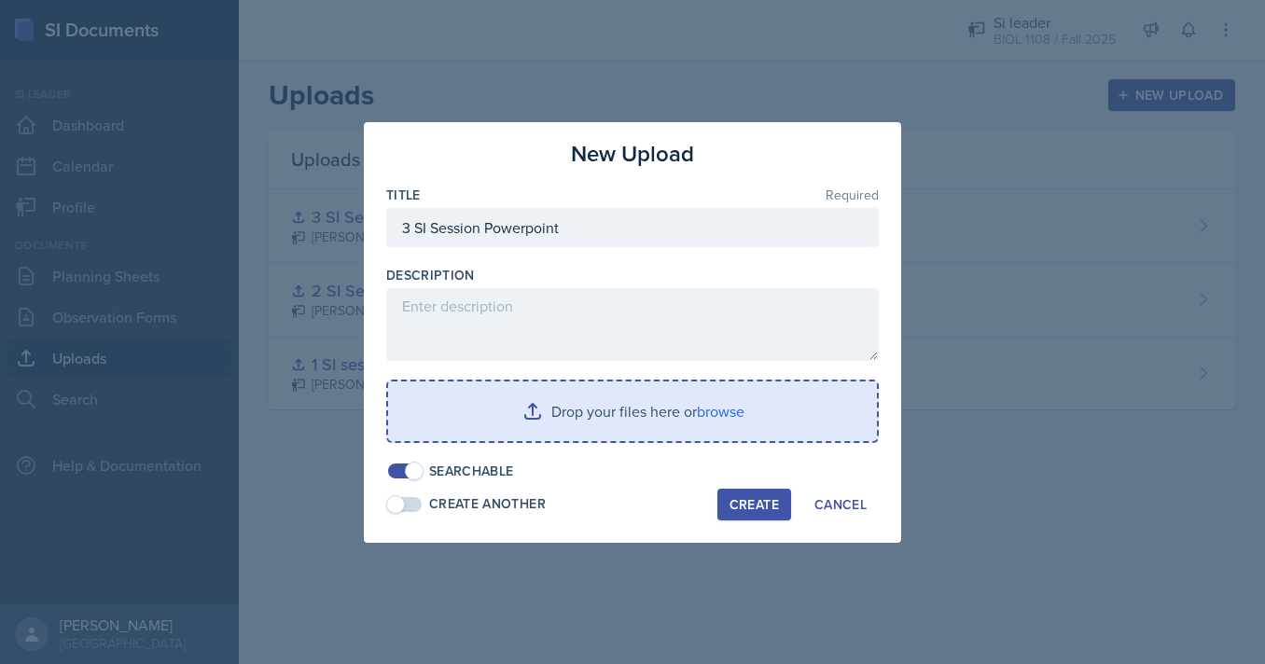
click at [654, 400] on input "file" at bounding box center [632, 411] width 489 height 60
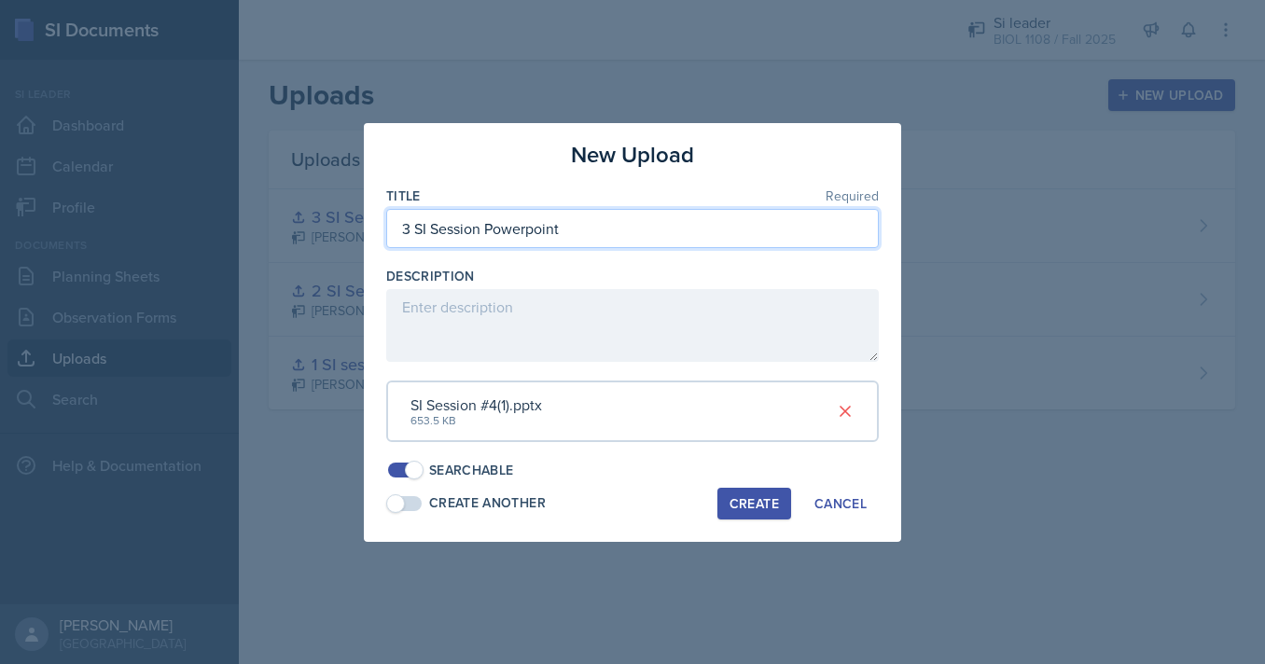
click at [408, 226] on input "3 SI Session Powerpoint" at bounding box center [632, 228] width 492 height 39
type input "4 SI Session Powerpoint"
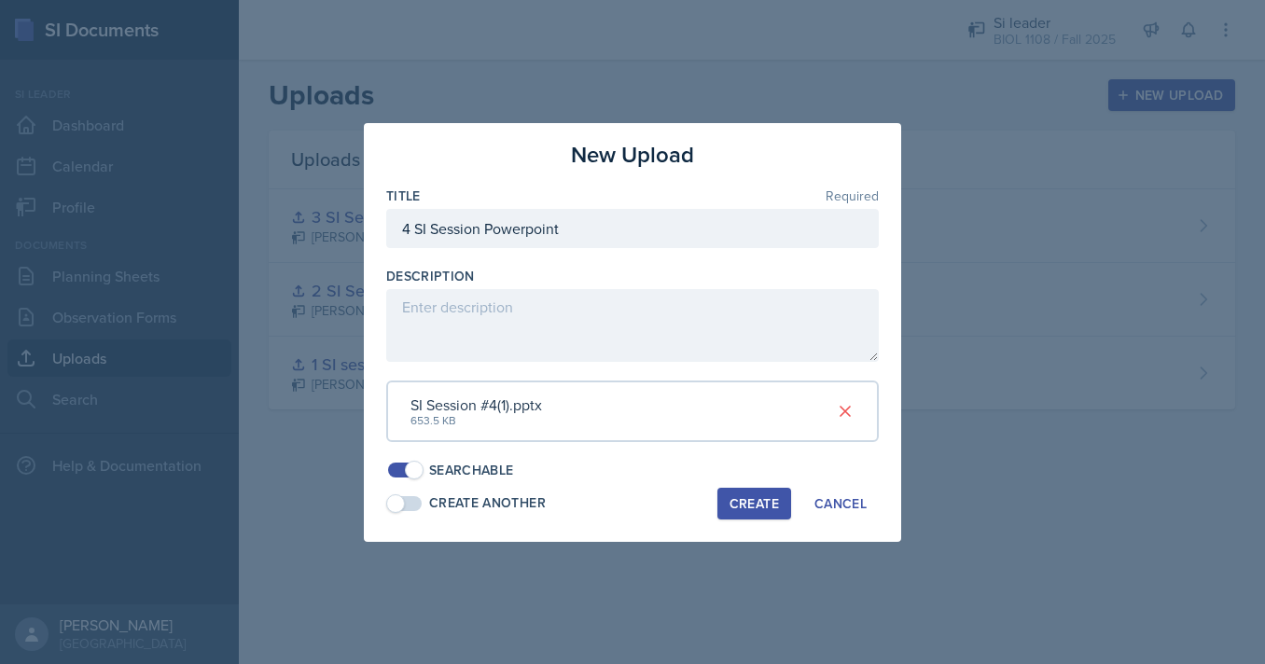
click at [752, 510] on div "Create" at bounding box center [753, 503] width 49 height 15
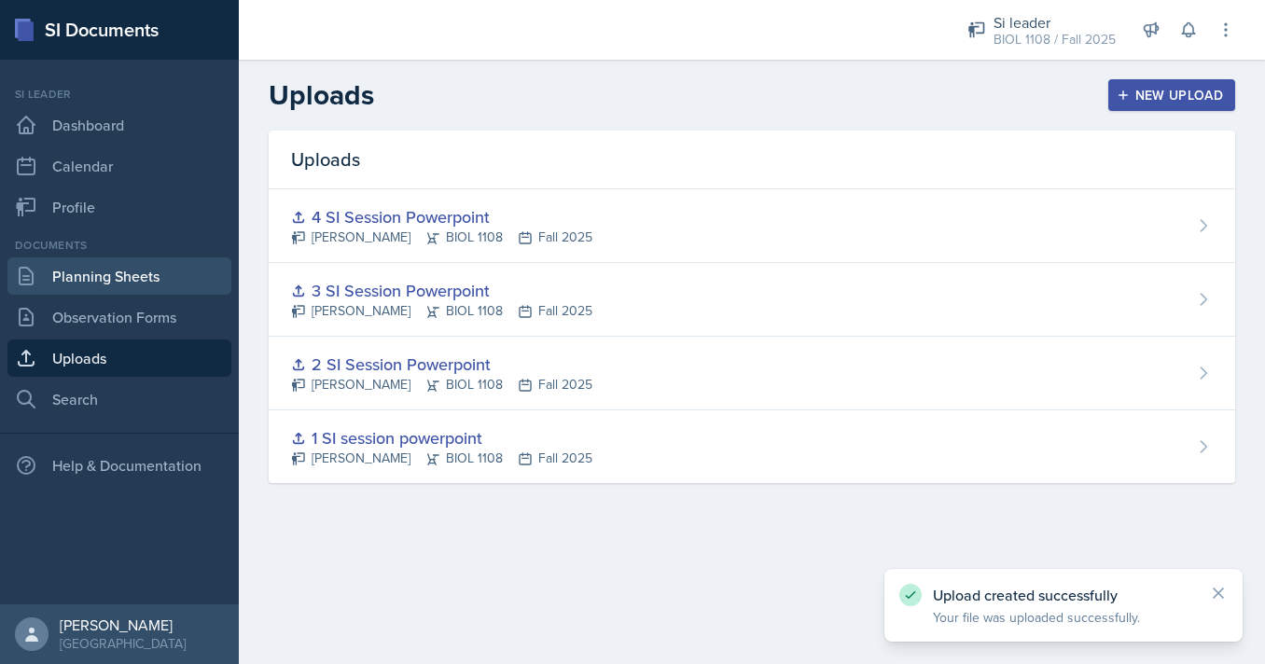
click at [119, 281] on link "Planning Sheets" at bounding box center [119, 275] width 224 height 37
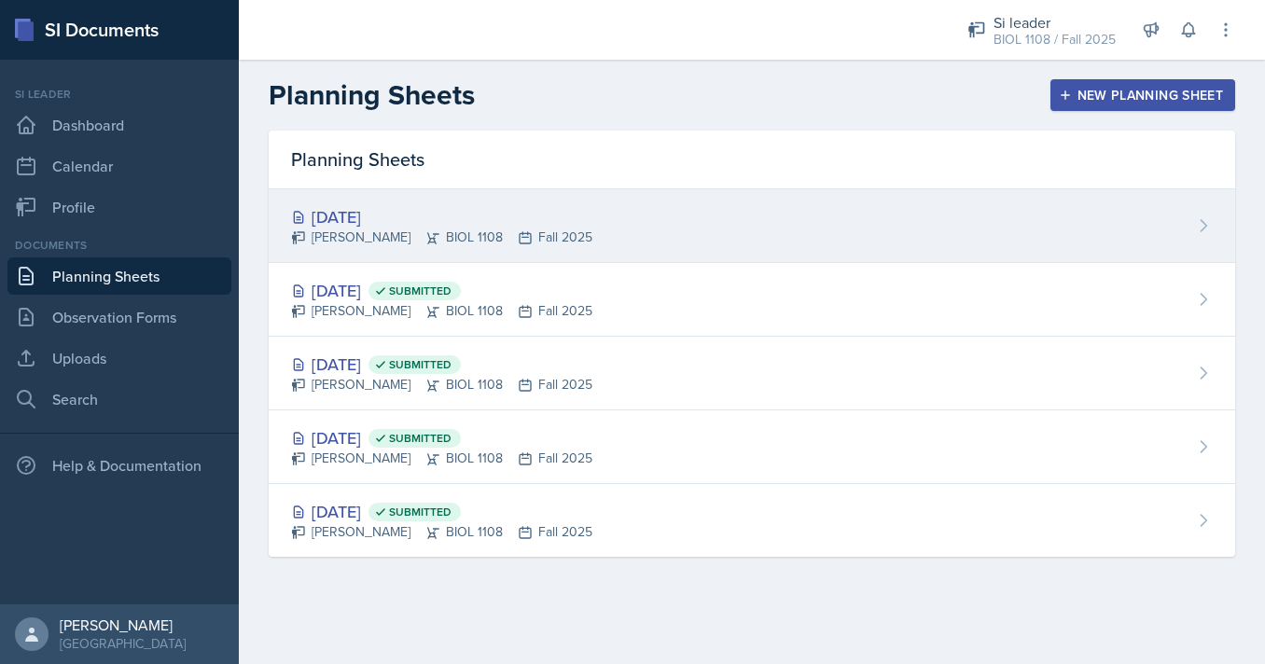
click at [788, 238] on div "[DATE] [PERSON_NAME] BIOL 1108 Fall 2025" at bounding box center [752, 226] width 966 height 74
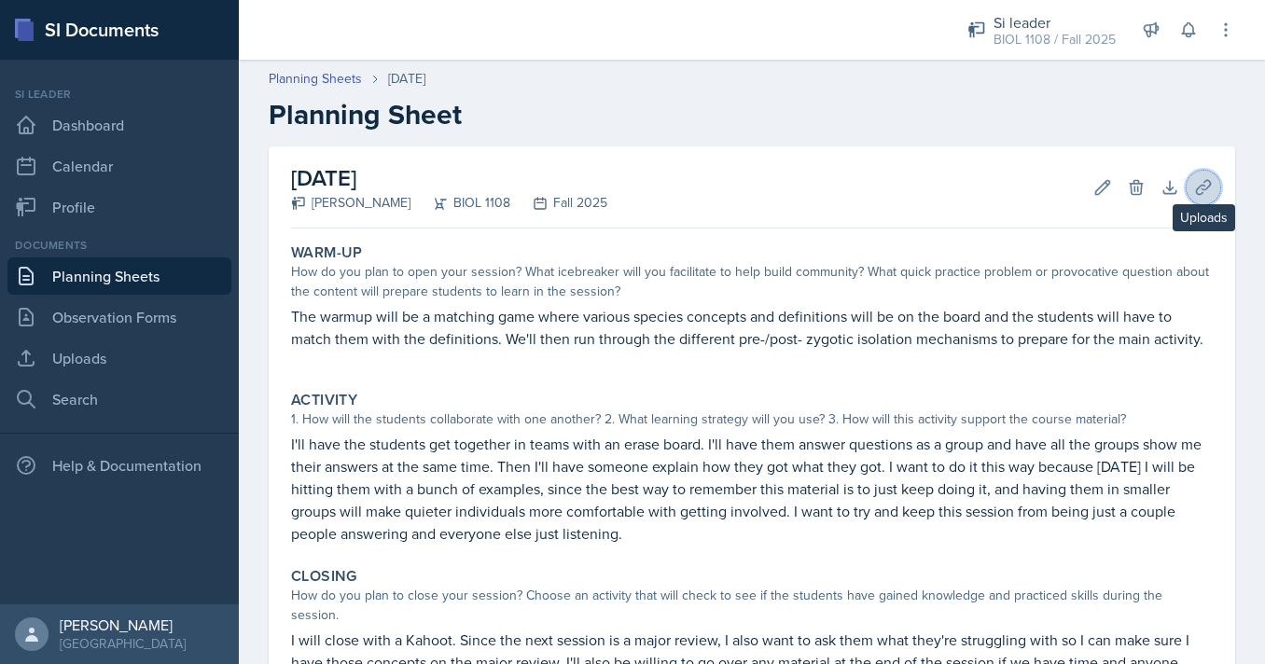
click at [1204, 187] on icon at bounding box center [1203, 187] width 19 height 19
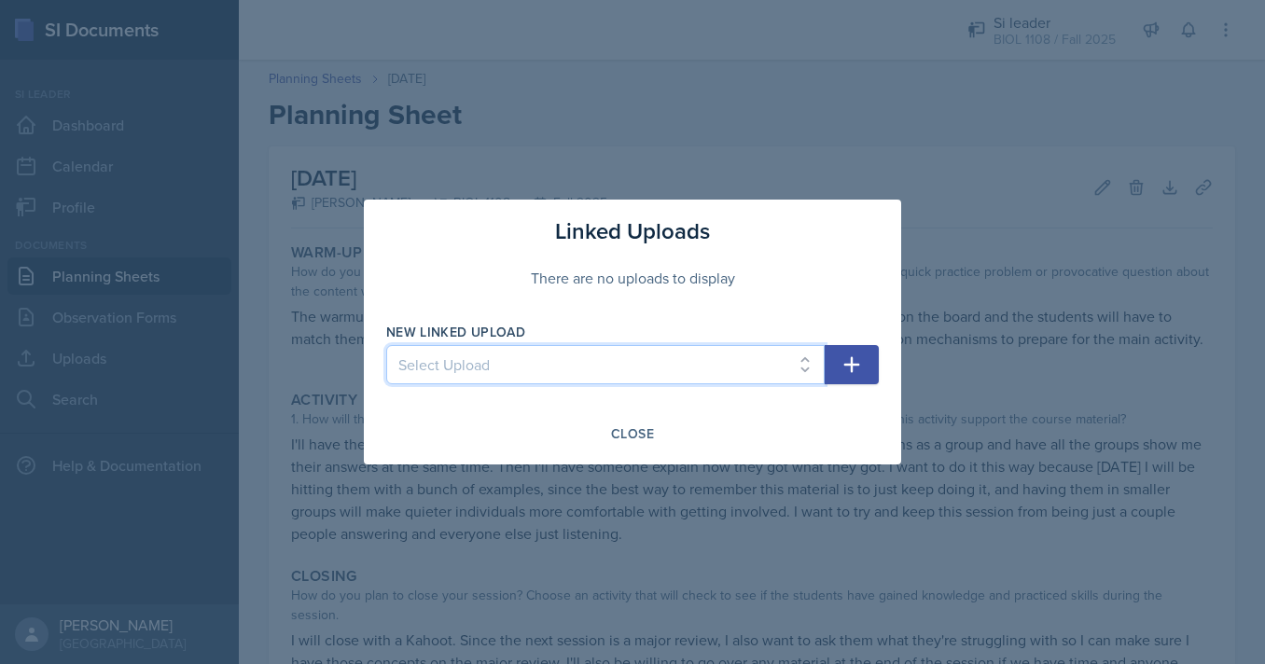
select select "ad3cd024-0376-427c-be3c-46ce94333e3a"
click option "4 SI Session Powerpoint" at bounding box center [0, 0] width 0 height 0
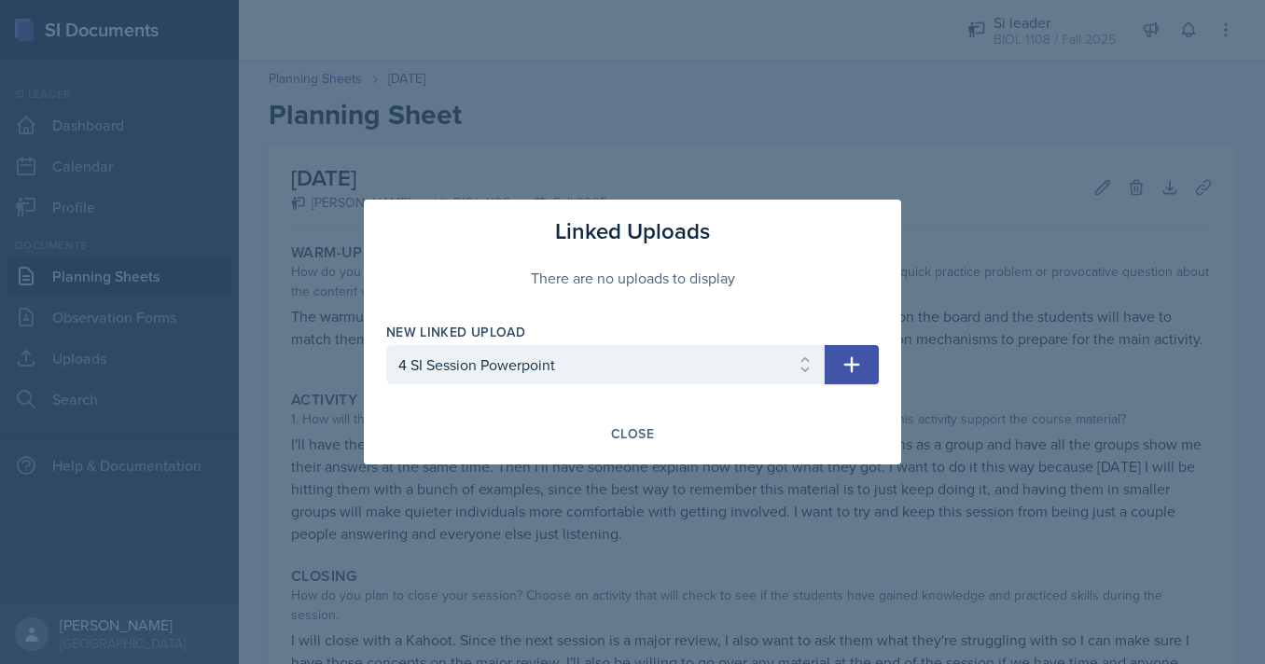
click at [854, 364] on icon "button" at bounding box center [852, 365] width 16 height 16
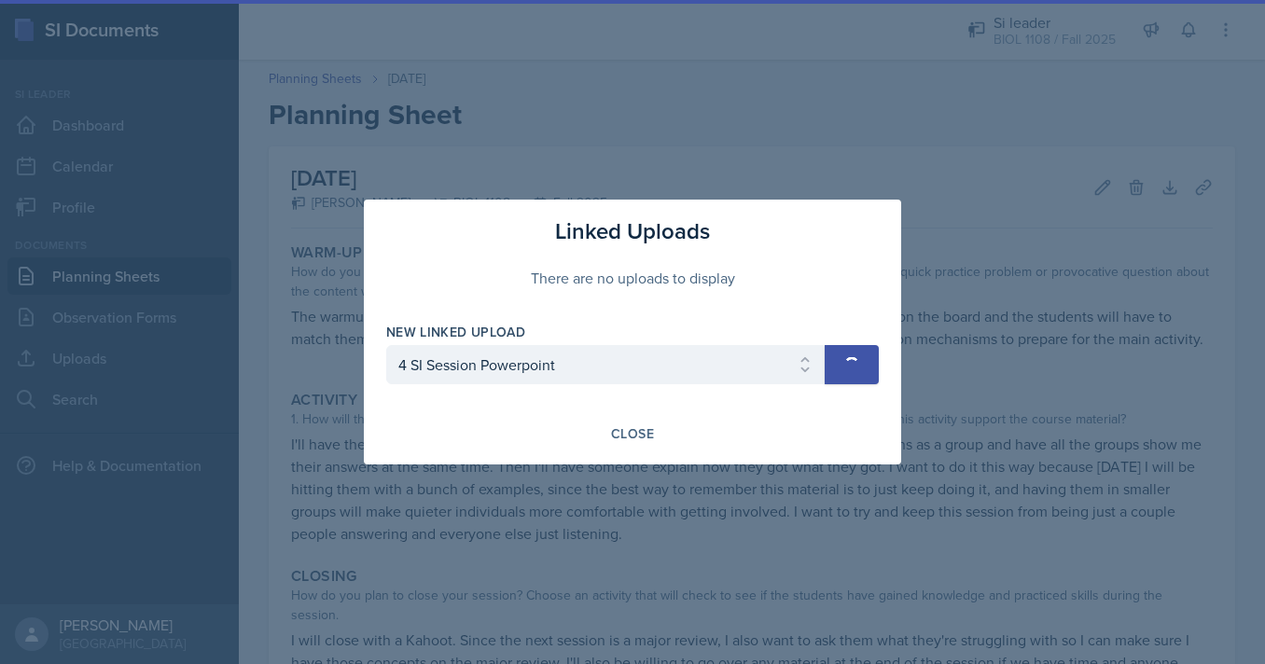
select select
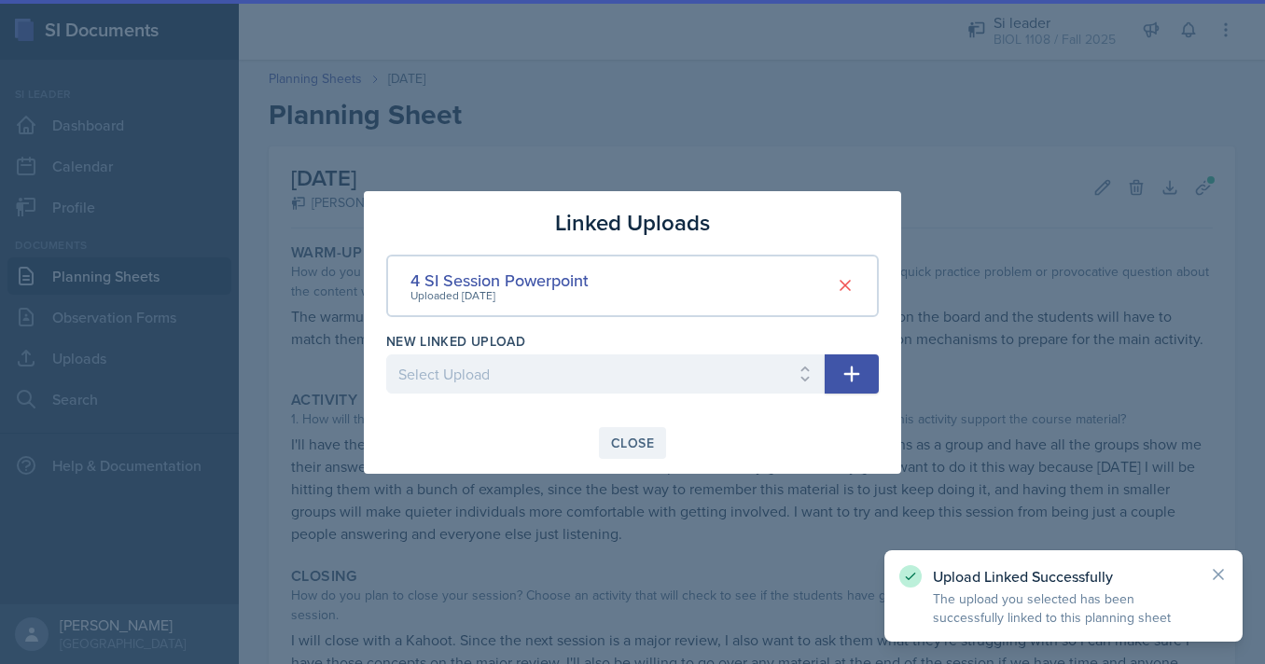
click at [613, 439] on div "Close" at bounding box center [632, 443] width 43 height 15
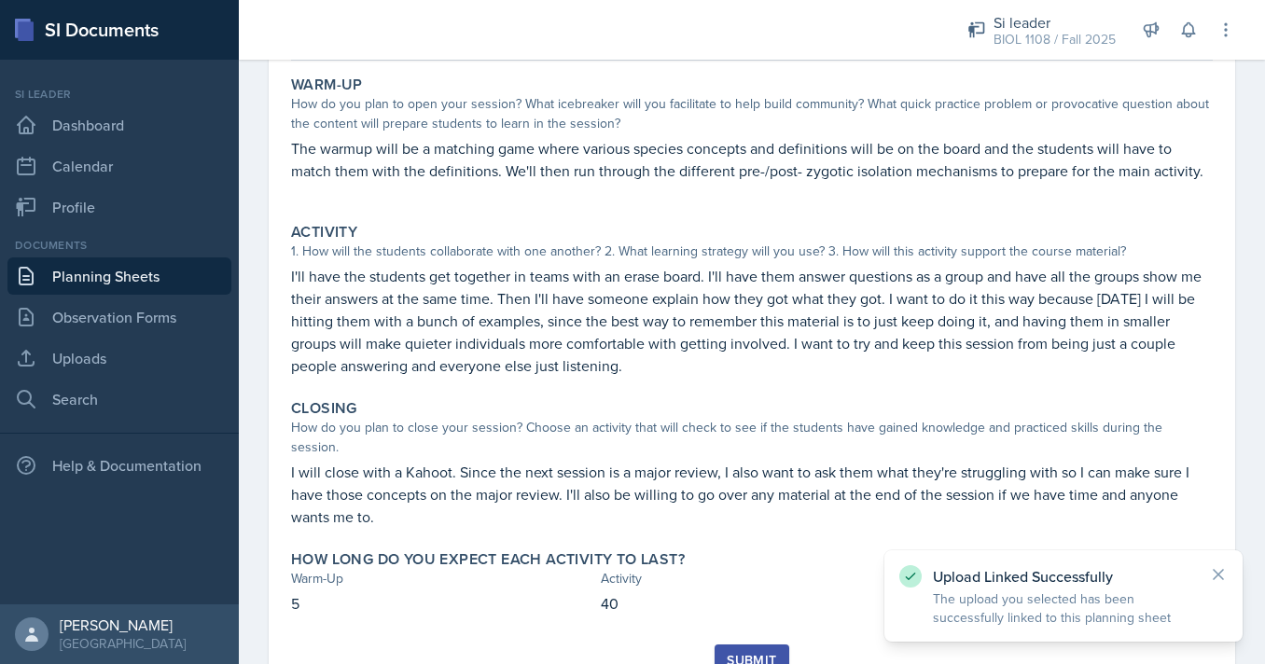
scroll to position [169, 0]
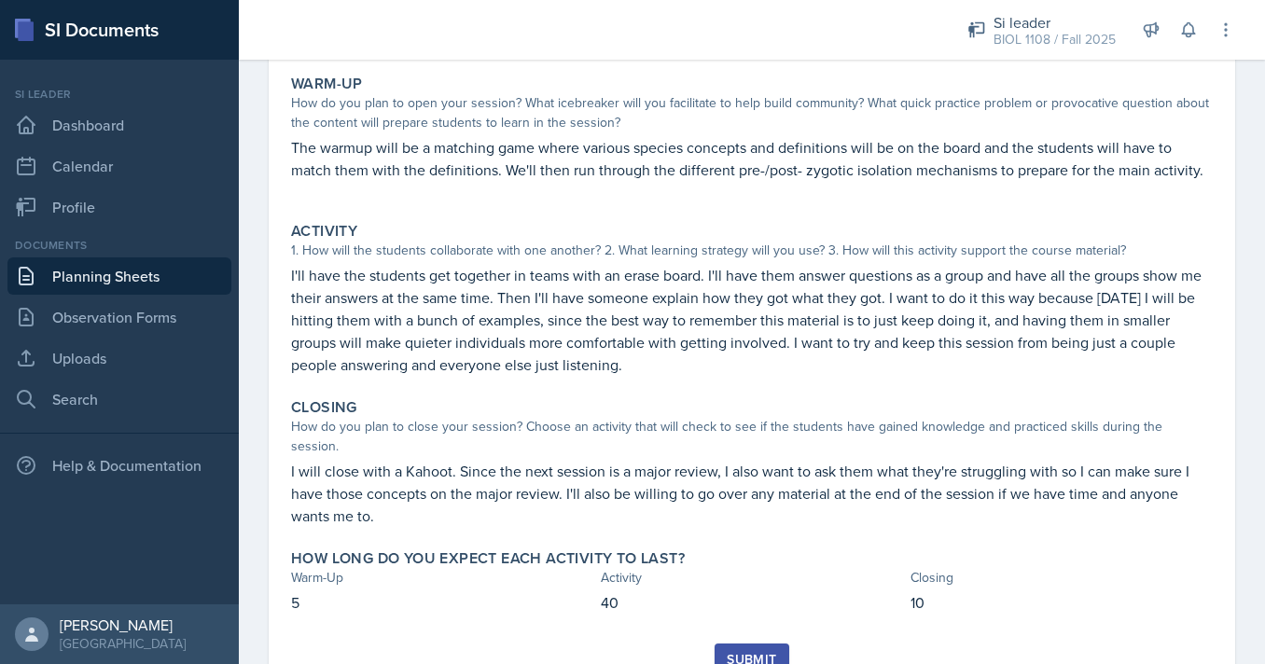
click at [701, 157] on p "The warmup will be a matching game where various species concepts and definitio…" at bounding box center [751, 158] width 921 height 45
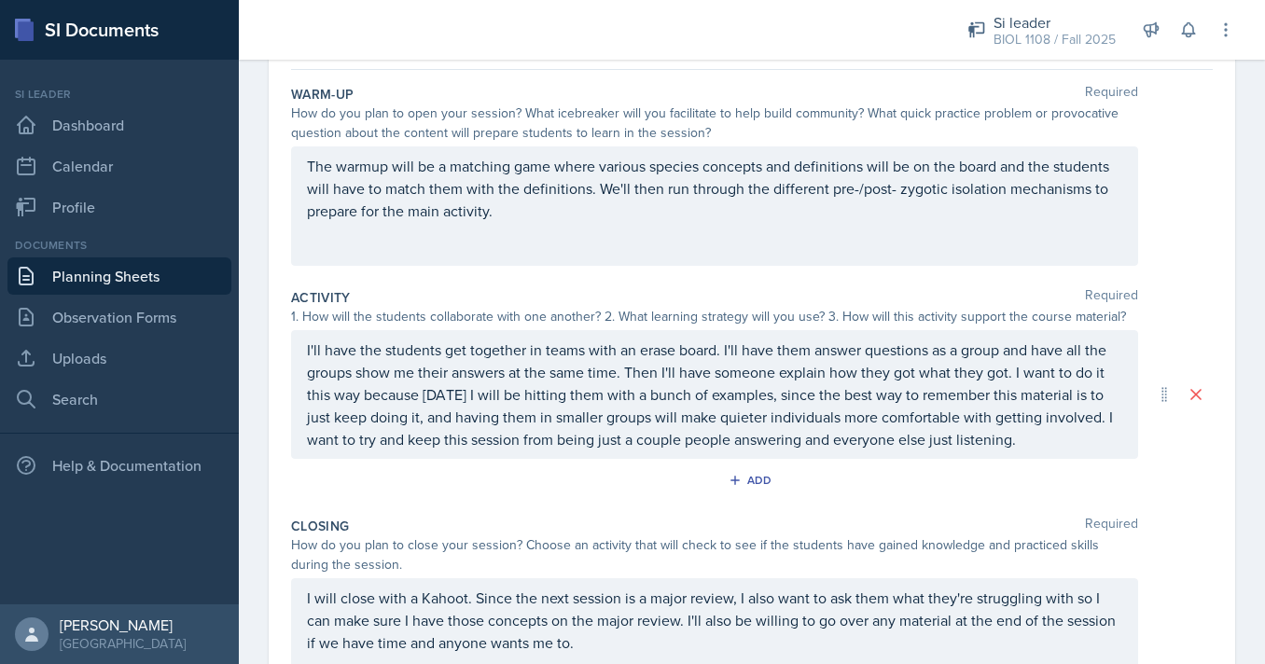
click at [1085, 192] on p "The warmup will be a matching game where various species concepts and definitio…" at bounding box center [714, 188] width 815 height 67
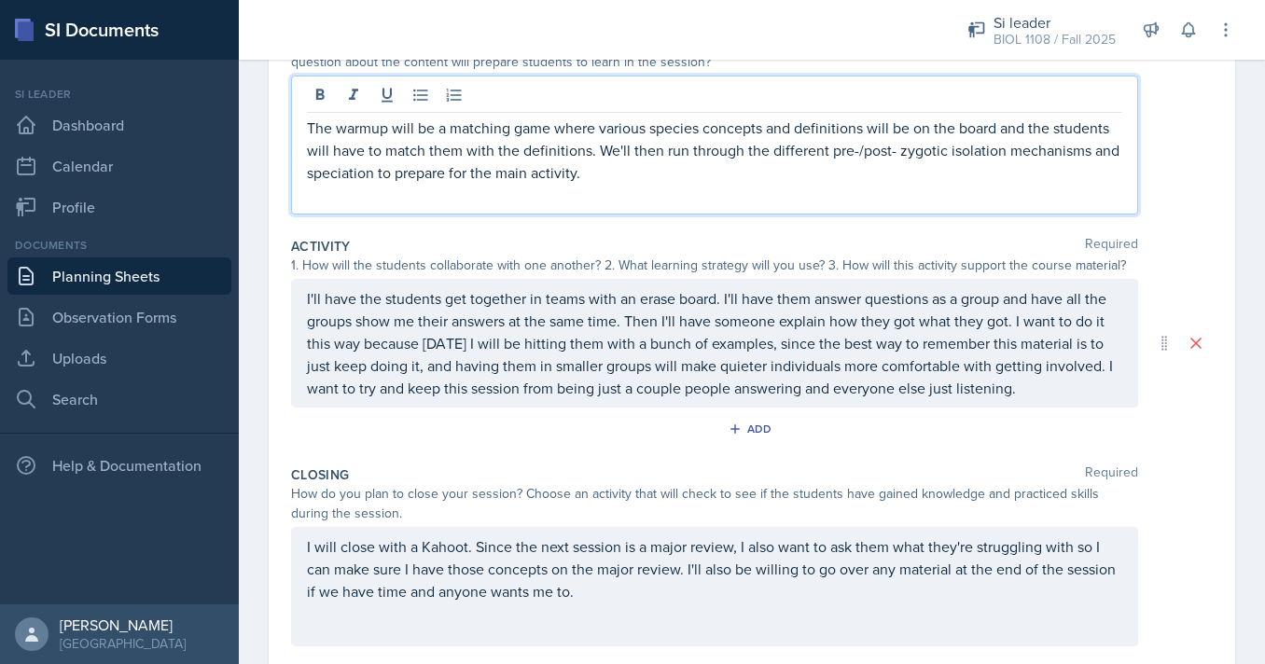
scroll to position [244, 0]
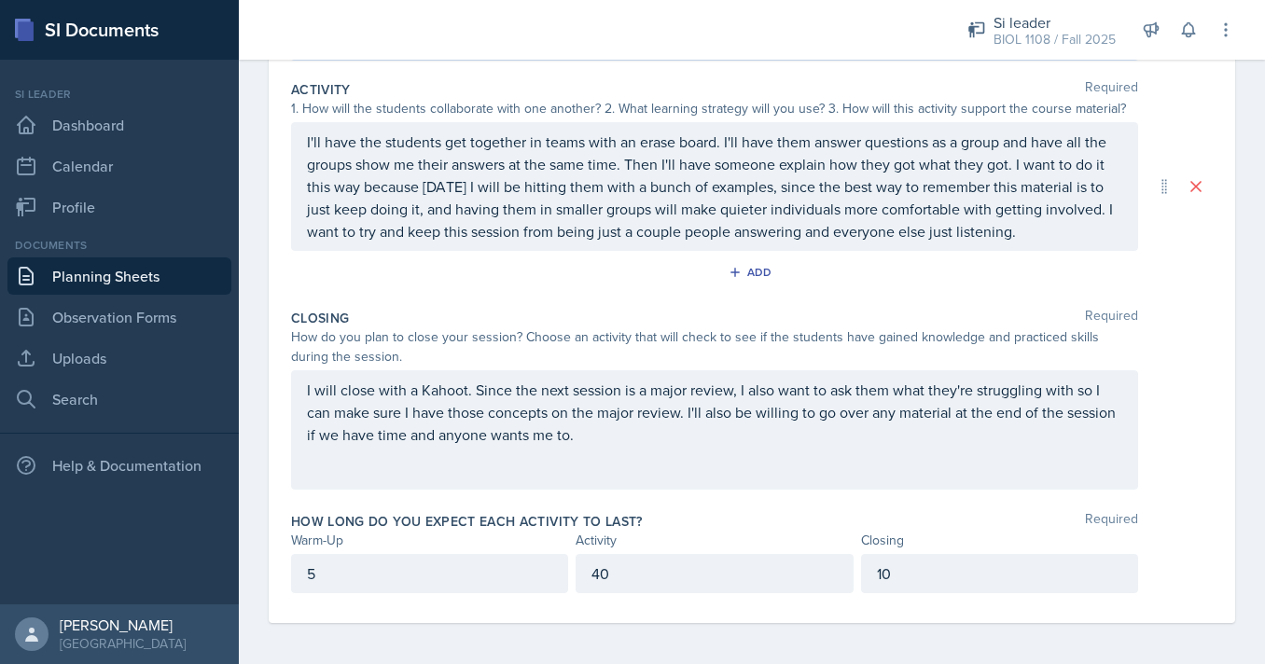
click at [900, 311] on div "Closing Required" at bounding box center [751, 318] width 921 height 19
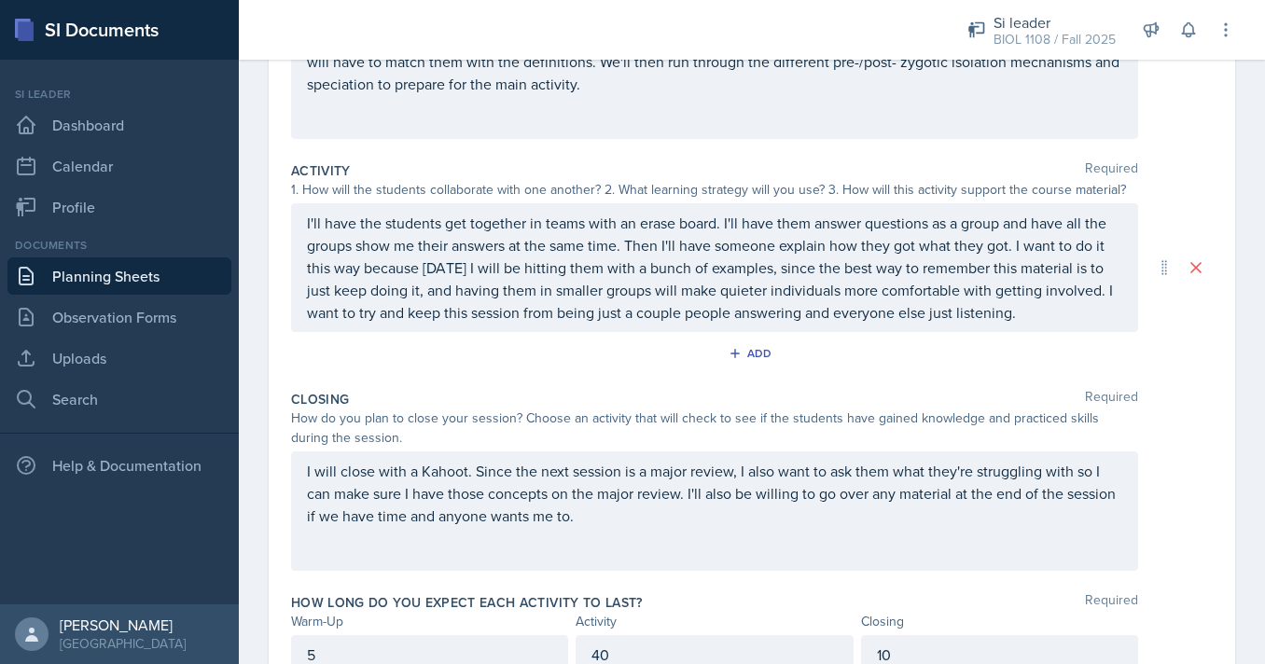
scroll to position [0, 0]
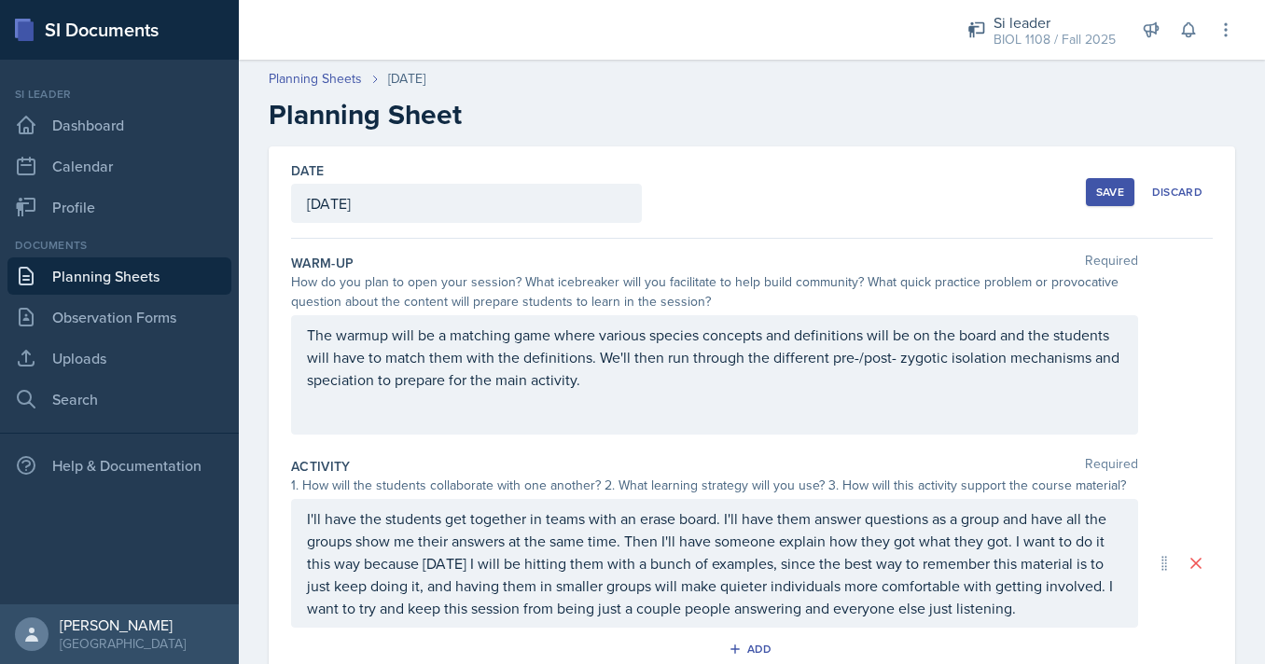
click at [1112, 191] on div "Save" at bounding box center [1110, 192] width 28 height 15
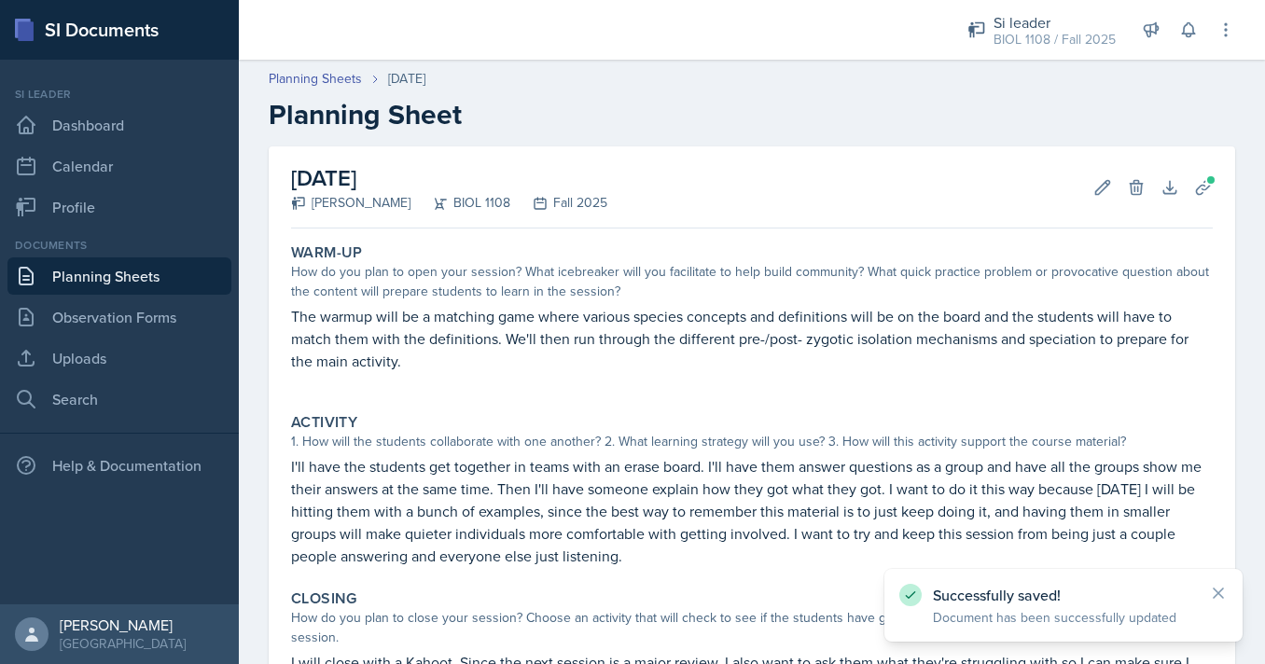
scroll to position [44, 0]
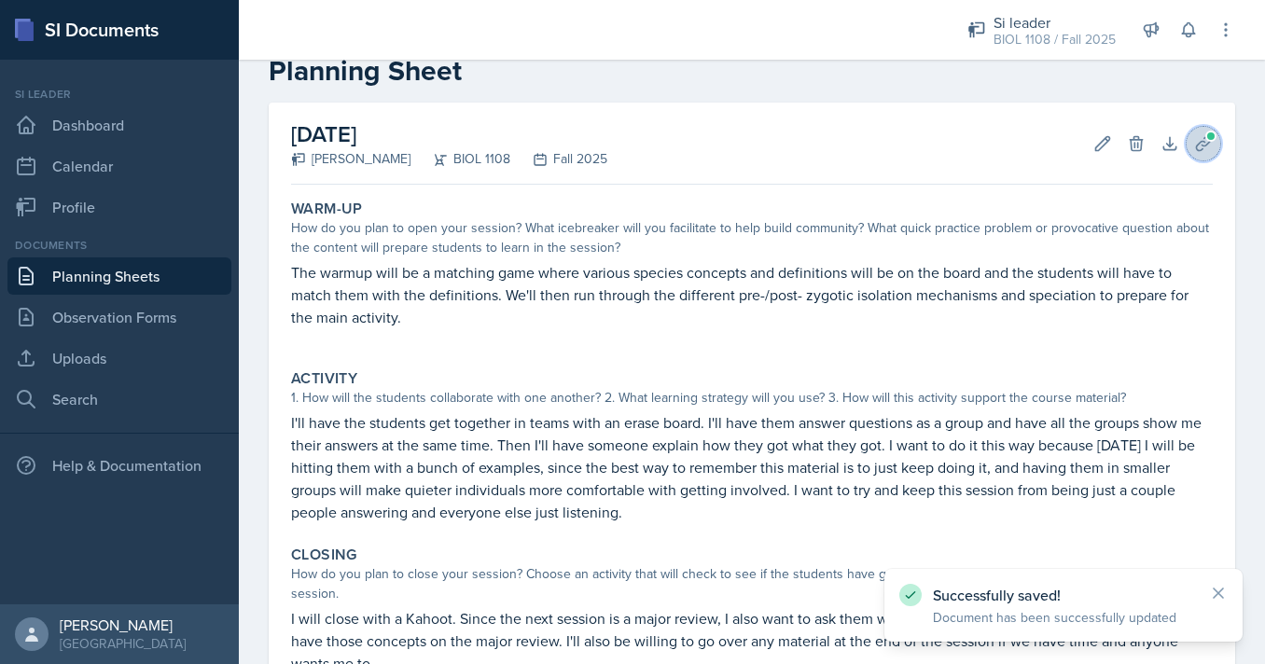
click at [1209, 150] on icon at bounding box center [1203, 143] width 19 height 19
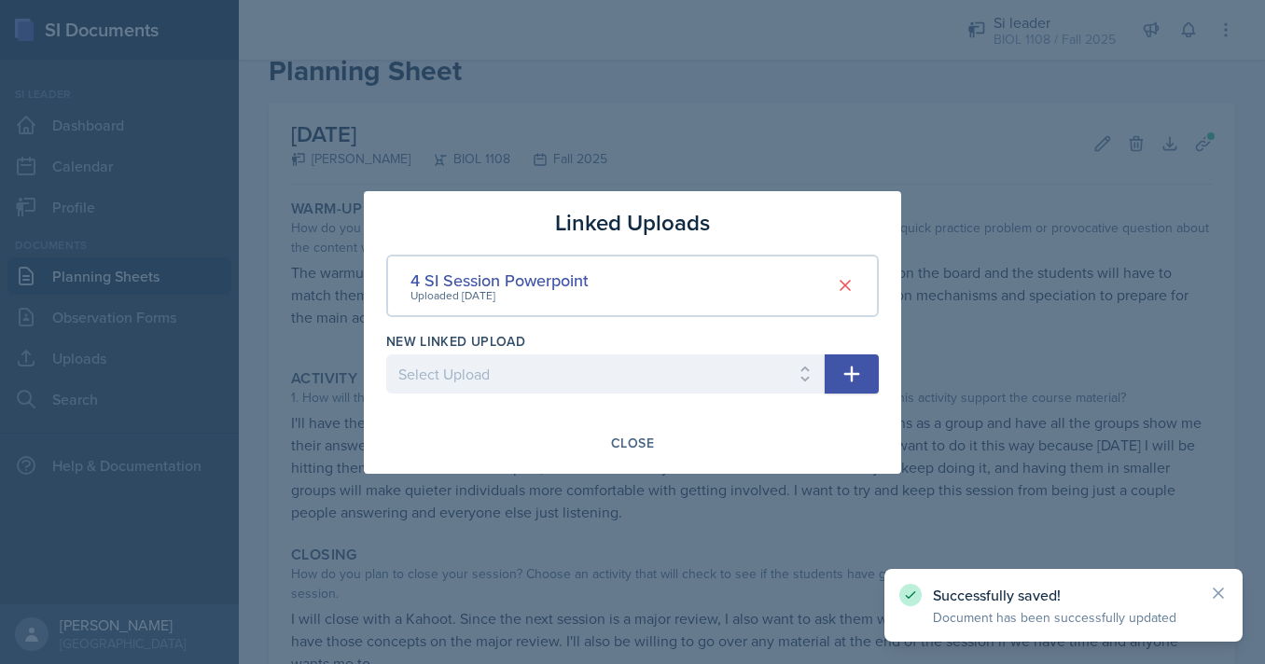
click at [1004, 219] on div at bounding box center [632, 332] width 1265 height 664
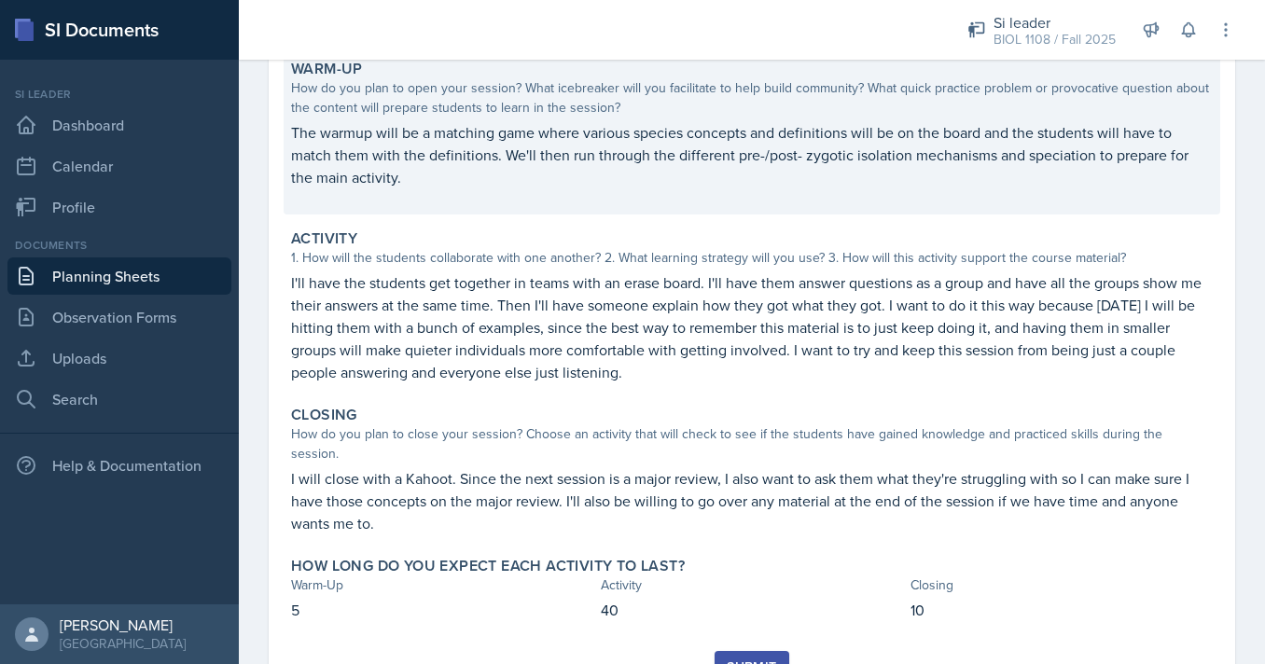
scroll to position [250, 0]
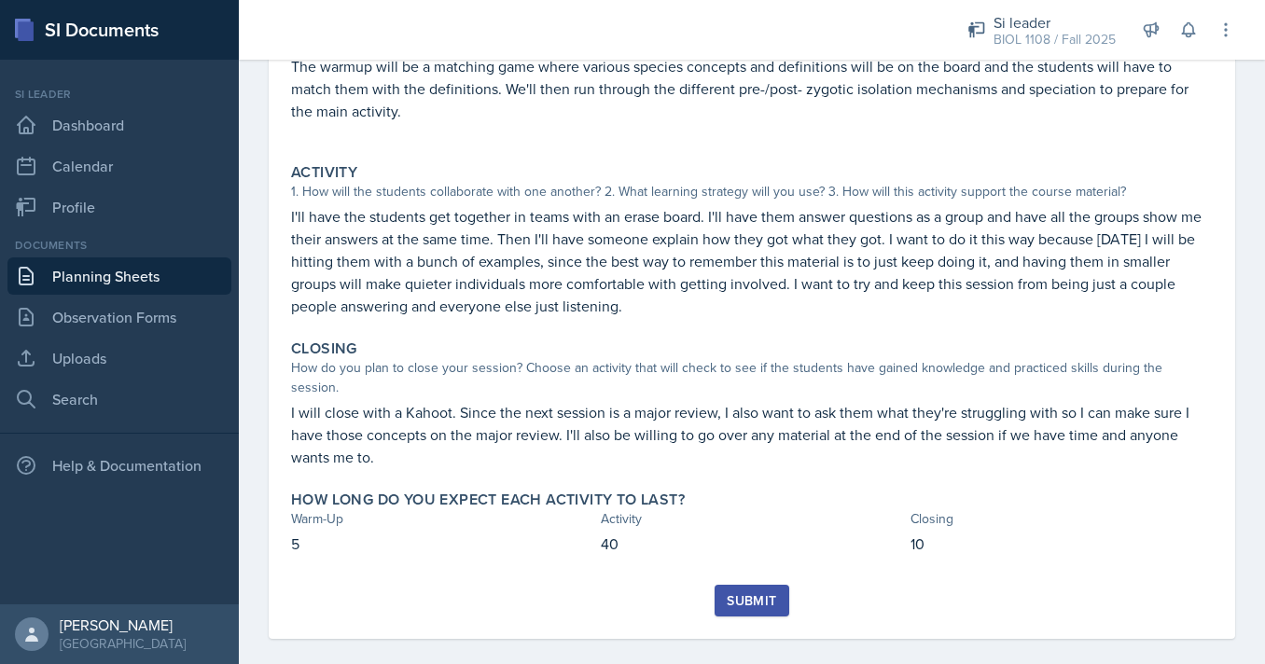
click at [746, 593] on div "Submit" at bounding box center [750, 600] width 49 height 15
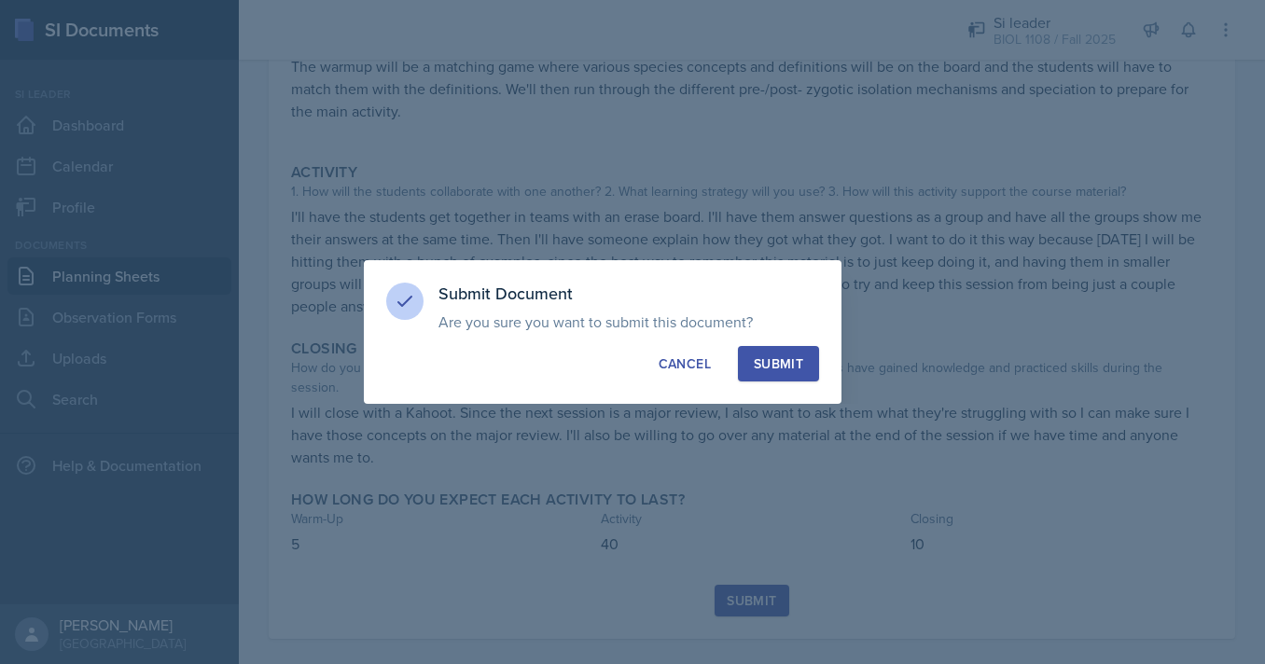
click at [783, 372] on div "Submit" at bounding box center [778, 363] width 49 height 19
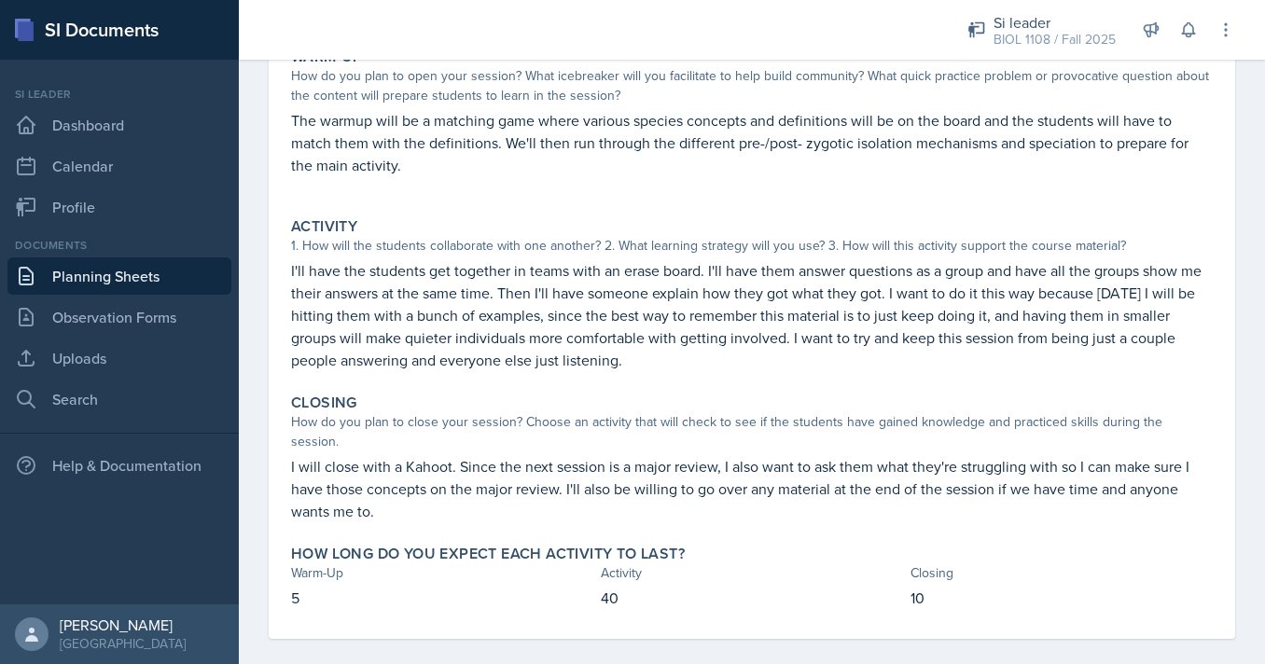
scroll to position [0, 0]
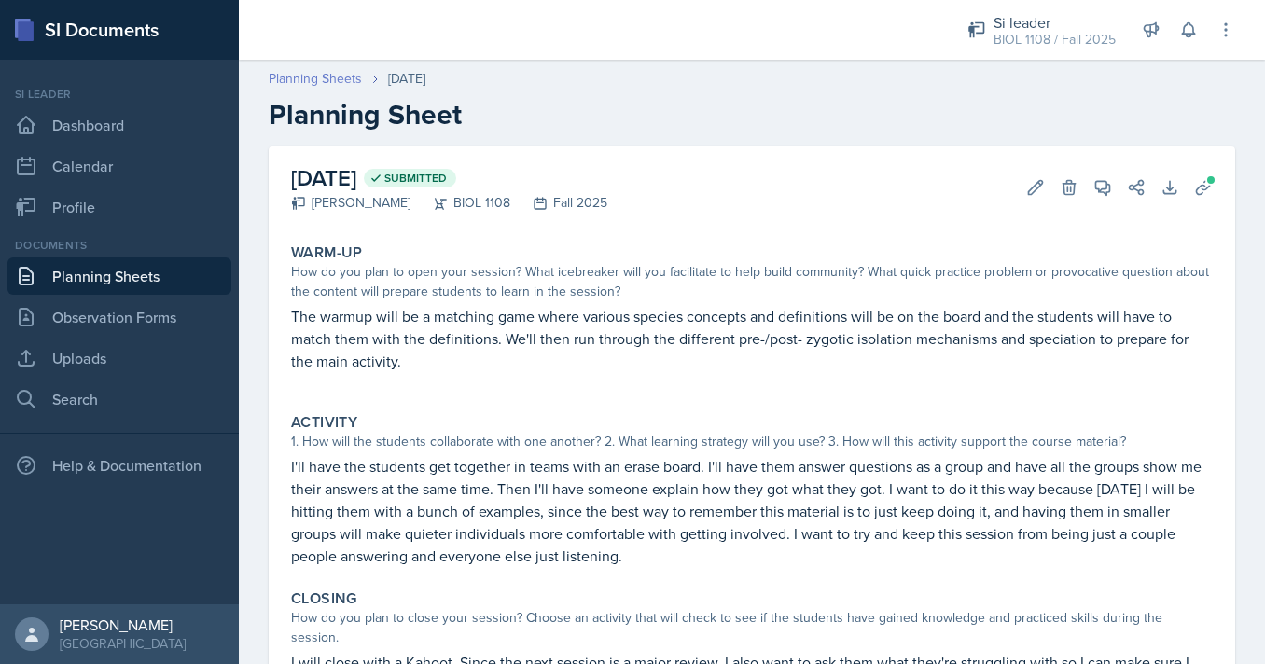
click at [346, 88] on link "Planning Sheets" at bounding box center [315, 79] width 93 height 20
